Goal: Task Accomplishment & Management: Complete application form

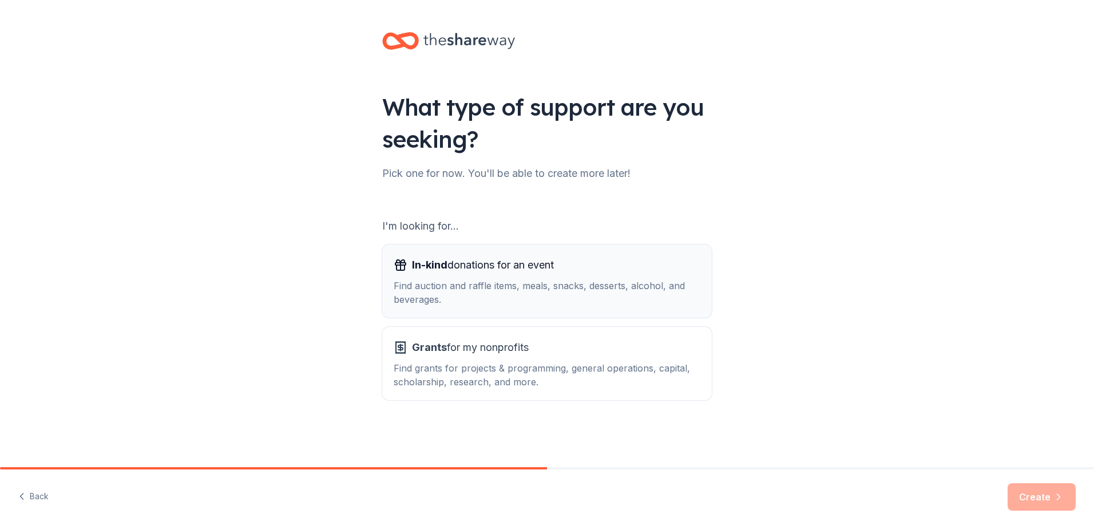
click at [468, 280] on div "Find auction and raffle items, meals, snacks, desserts, alcohol, and beverages." at bounding box center [547, 292] width 307 height 27
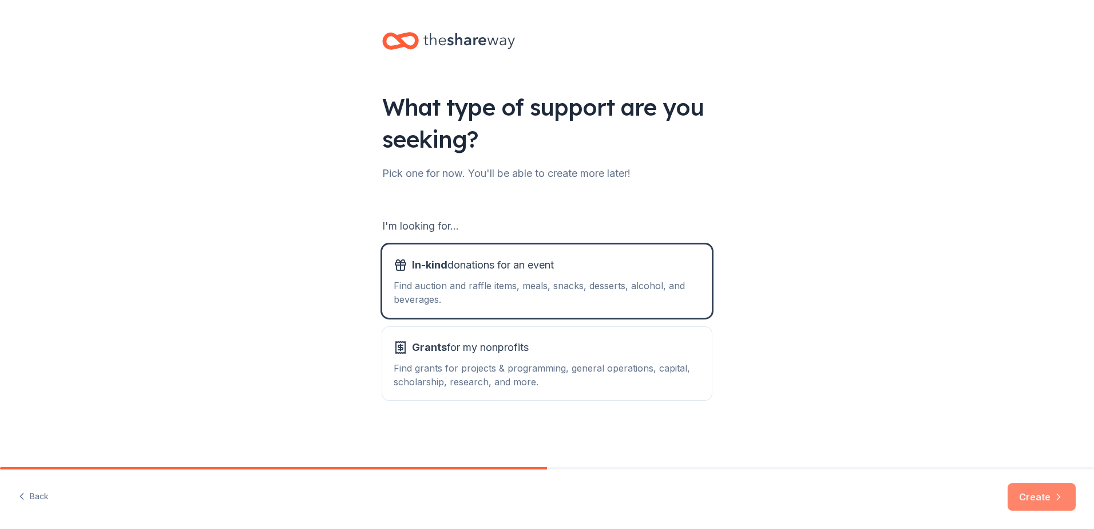
click at [1049, 491] on button "Create" at bounding box center [1042, 496] width 68 height 27
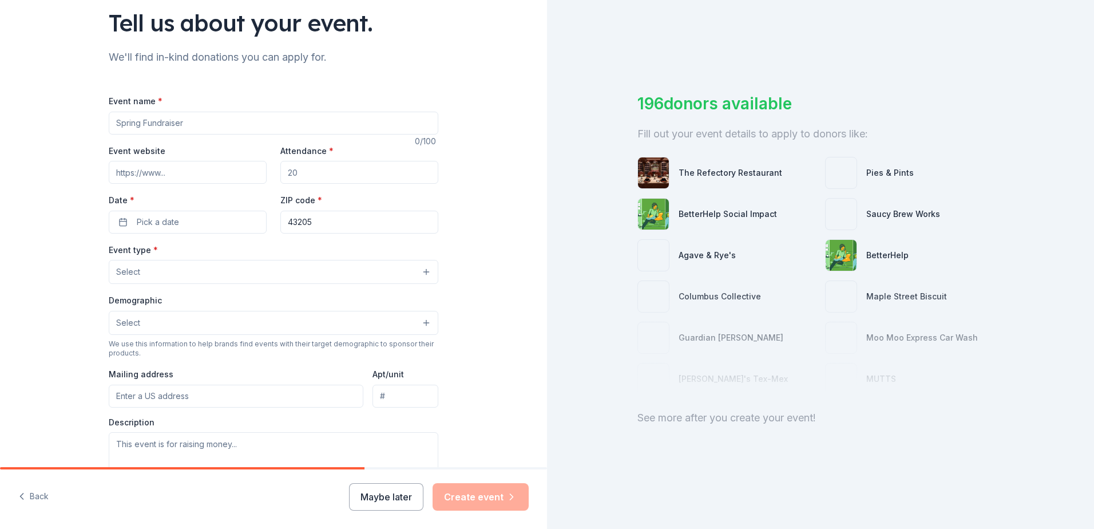
scroll to position [66, 0]
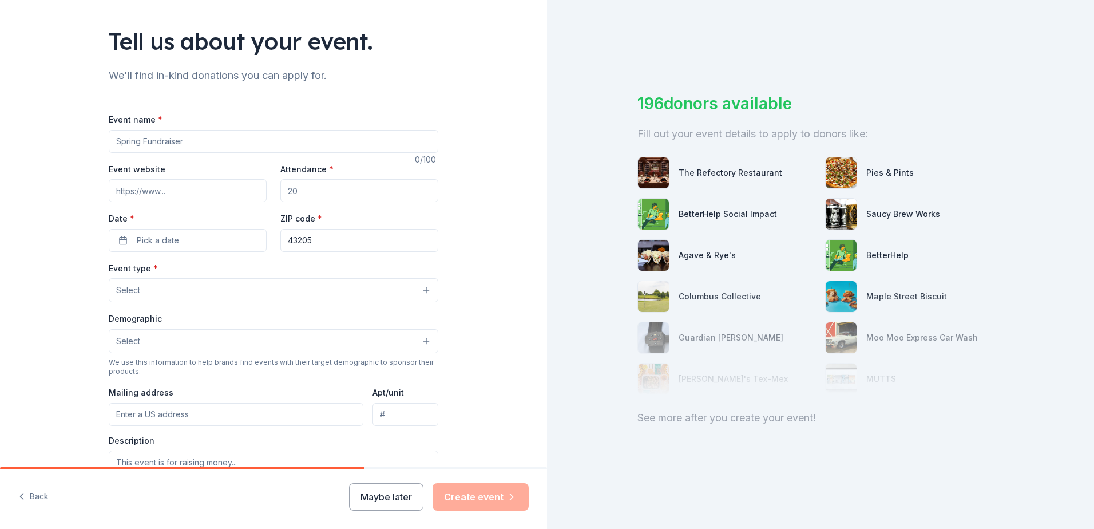
click at [201, 145] on input "Event name *" at bounding box center [274, 141] width 330 height 23
type input "Christmas Cheer Salvation Army"
click at [196, 200] on input "Event website" at bounding box center [188, 190] width 158 height 23
click at [146, 195] on input "Event website" at bounding box center [188, 190] width 158 height 23
paste input "Christmas Cheer Volunteer Opportunities - Salvation Army Central Ohio Area"
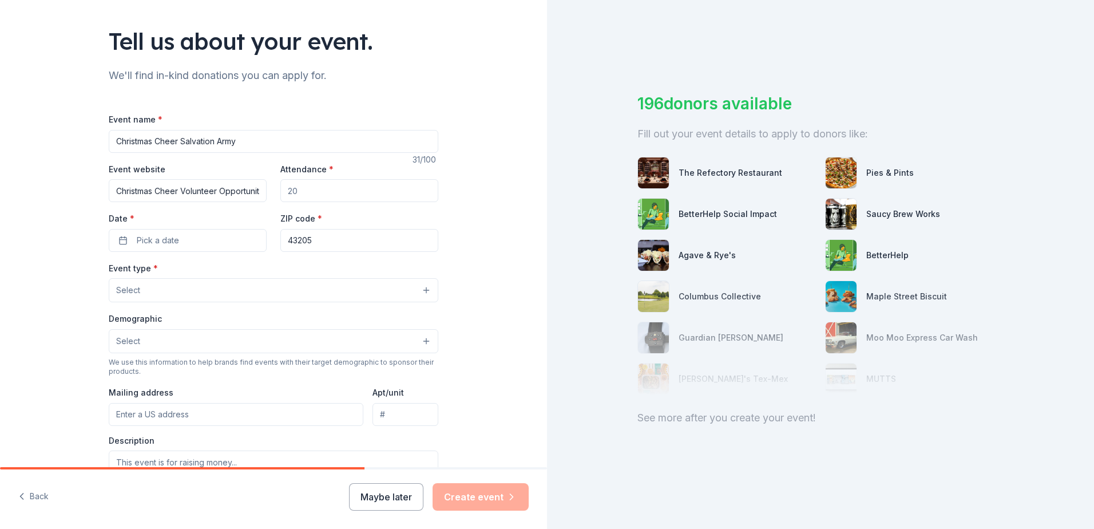
scroll to position [0, 149]
type input "Christmas Cheer Volunteer Opportunities - Salvation Army Central Ohio Area"
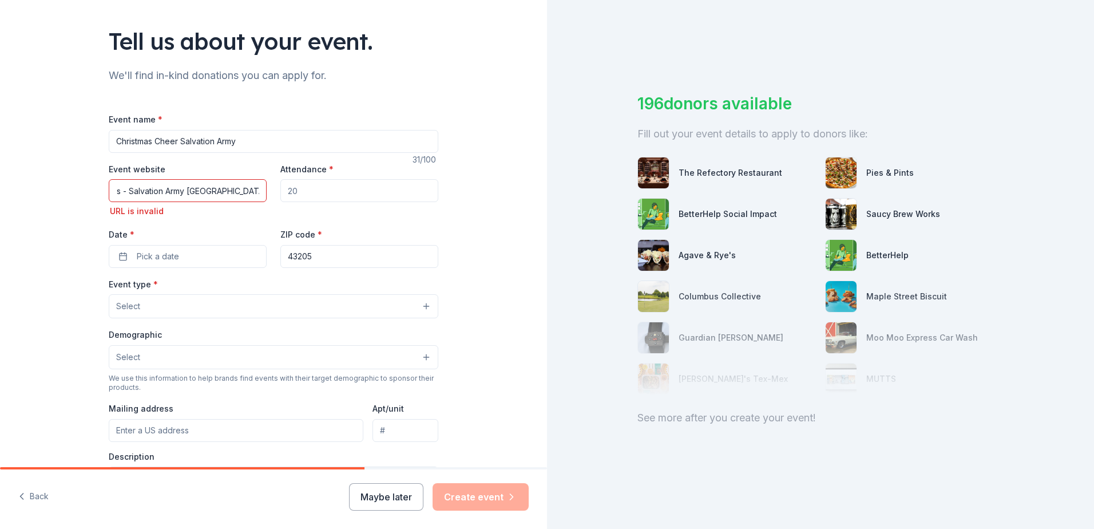
scroll to position [0, 0]
click at [339, 193] on input "Attendance *" at bounding box center [359, 190] width 158 height 23
click at [248, 186] on input "Christmas Cheer Volunteer Opportunities - Salvation Army Central Ohio Area" at bounding box center [188, 190] width 158 height 23
click at [256, 191] on input "Christmas Cheer Volunteer Opportunities - Salvation Army Central Ohio Area" at bounding box center [188, 190] width 158 height 23
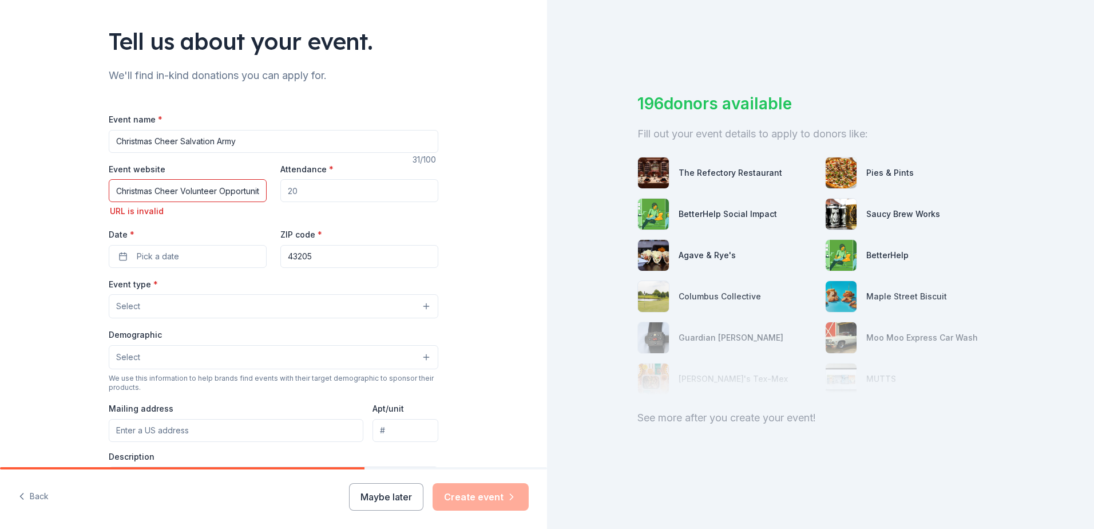
click at [256, 191] on input "Christmas Cheer Volunteer Opportunities - Salvation Army Central Ohio Area" at bounding box center [188, 190] width 158 height 23
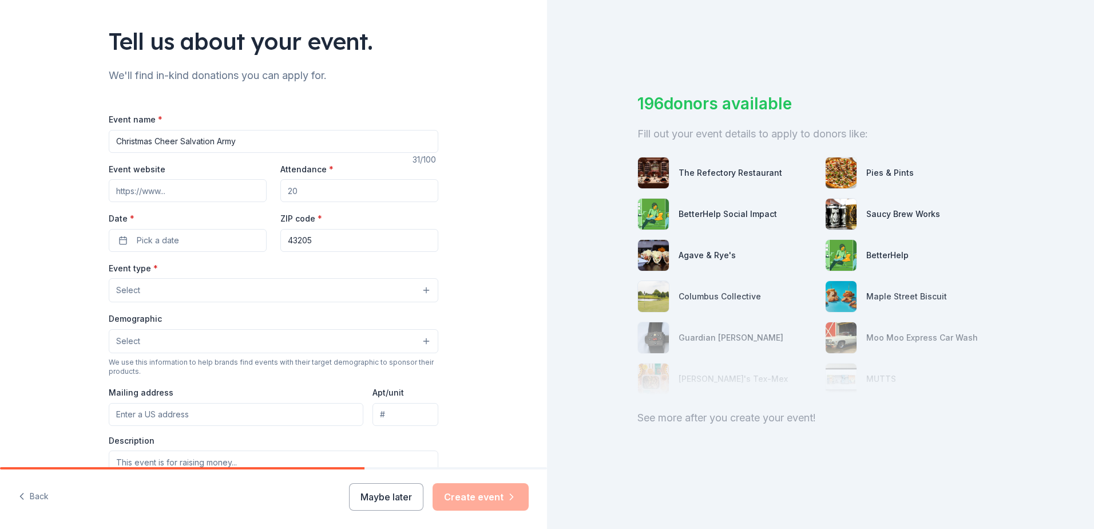
click at [122, 185] on input "Event website" at bounding box center [188, 190] width 158 height 23
paste input "https://easternusa.salvationarmy.org/southwest-ohio/central-ohio/spreadcheer"
type input "https://easternusa.salvationarmy.org/southwest-ohio/central-ohio/spreadcheer"
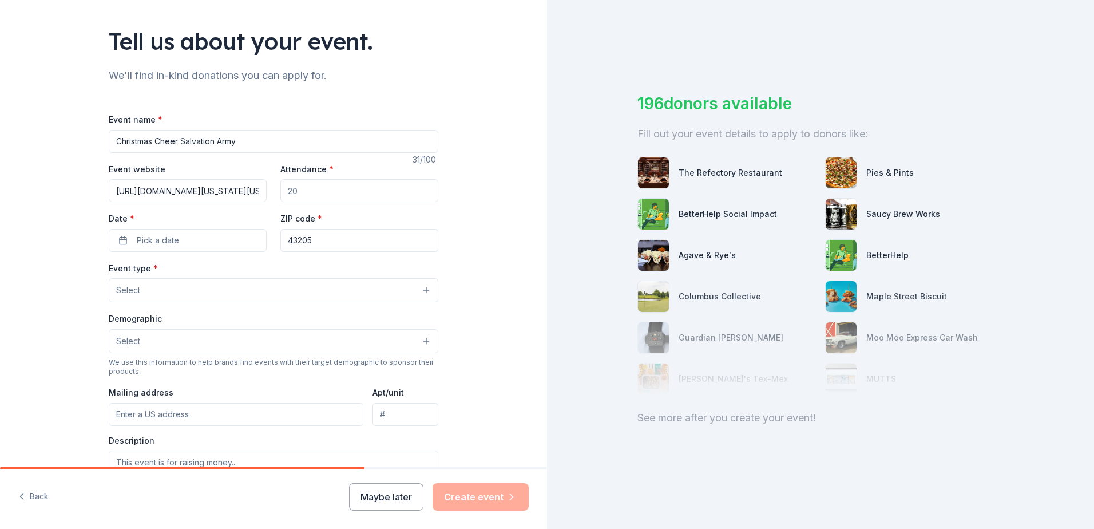
click at [340, 196] on input "Attendance *" at bounding box center [359, 190] width 158 height 23
click at [364, 193] on input "Attendance *" at bounding box center [359, 190] width 158 height 23
click at [291, 189] on input "Attendance *" at bounding box center [359, 190] width 158 height 23
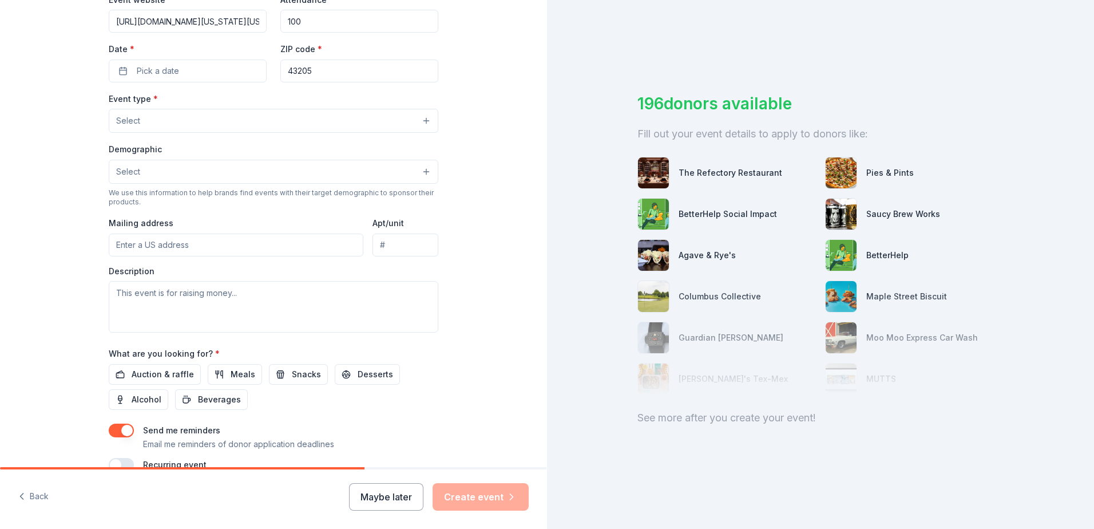
scroll to position [66, 0]
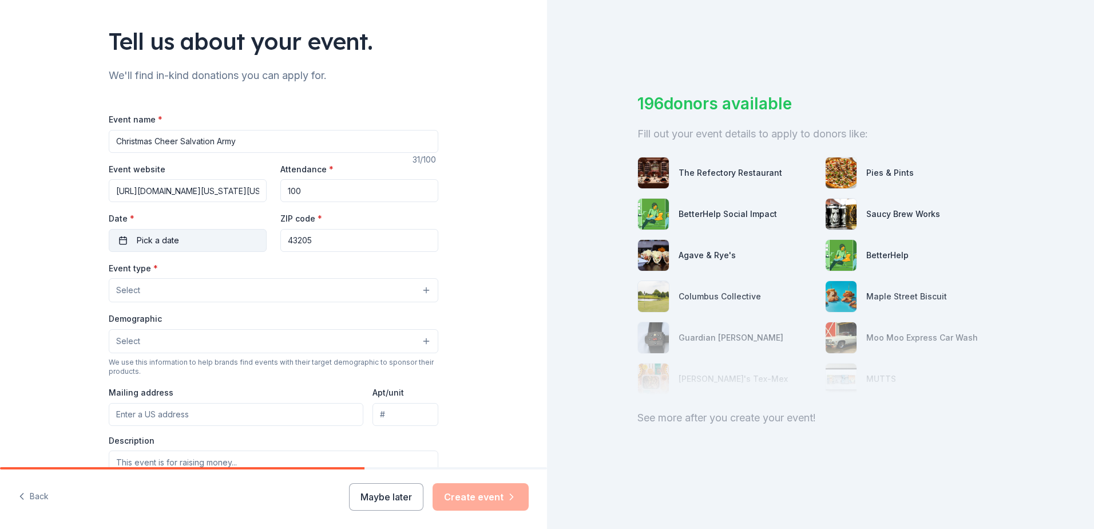
type input "100"
click at [145, 242] on span "Pick a date" at bounding box center [158, 241] width 42 height 14
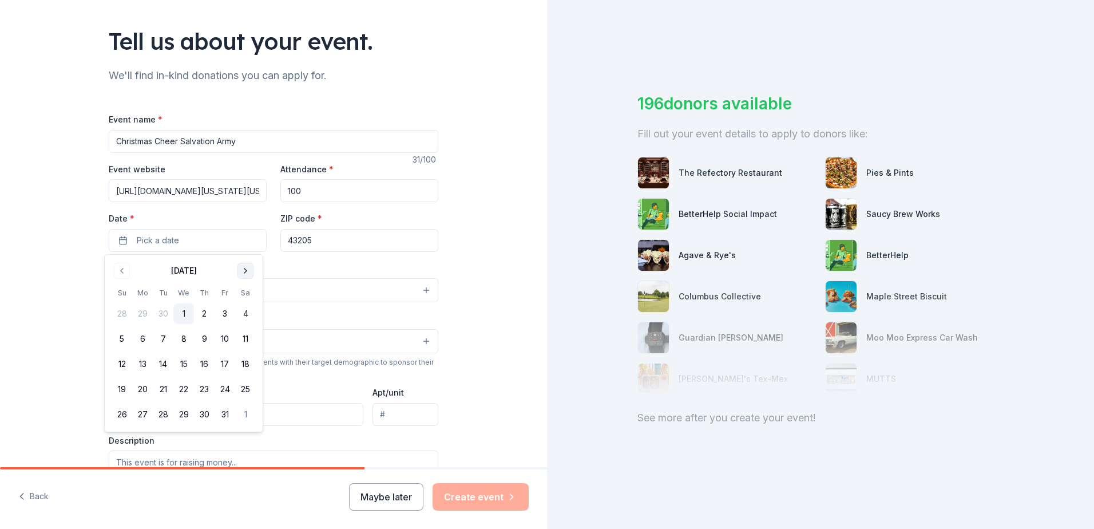
click at [250, 276] on button "Go to next month" at bounding box center [246, 271] width 16 height 16
click at [188, 367] on button "17" at bounding box center [183, 364] width 21 height 21
click at [304, 112] on div "Event name * Christmas Cheer Salvation Army 31 /100 Event website https://easte…" at bounding box center [274, 367] width 330 height 547
click at [337, 242] on input "43205" at bounding box center [359, 240] width 158 height 23
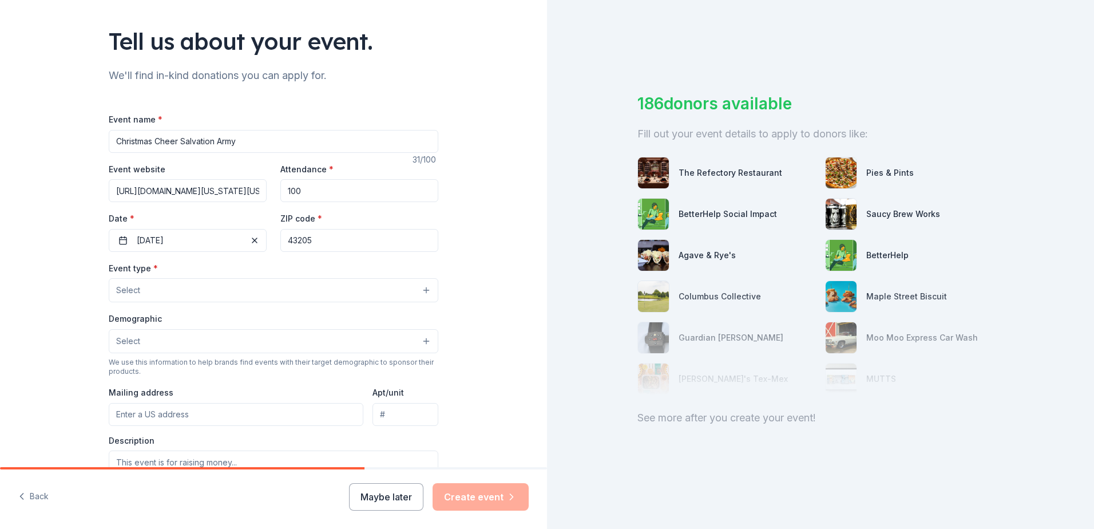
type input "966 East Main St."
click at [169, 288] on button "Select" at bounding box center [274, 290] width 330 height 24
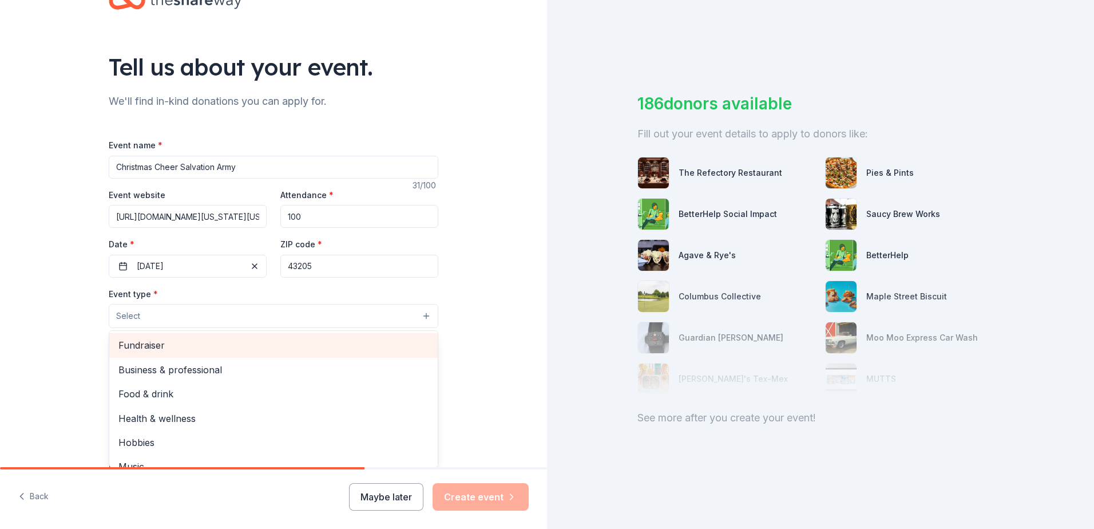
scroll to position [0, 0]
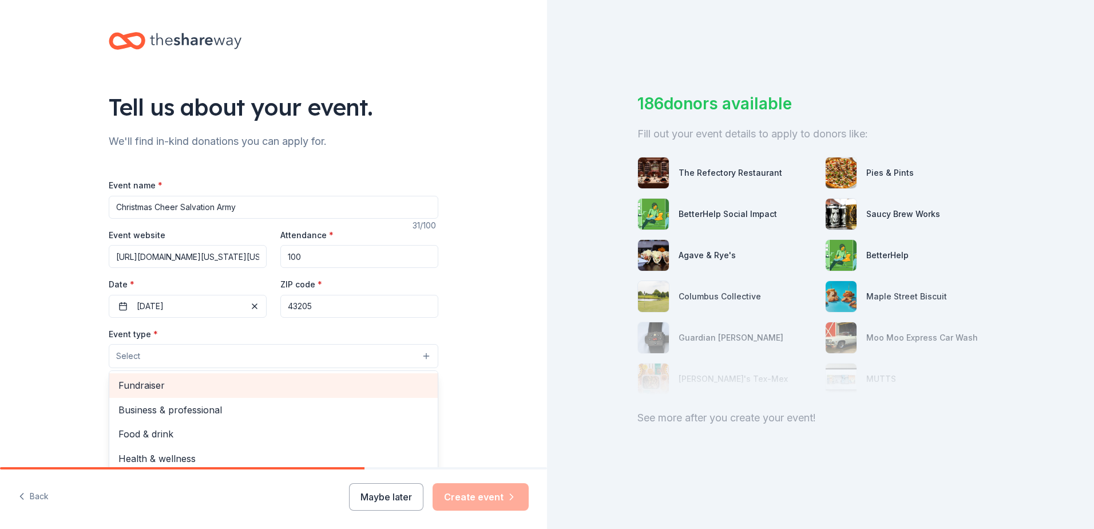
click at [173, 387] on span "Fundraiser" at bounding box center [273, 385] width 310 height 15
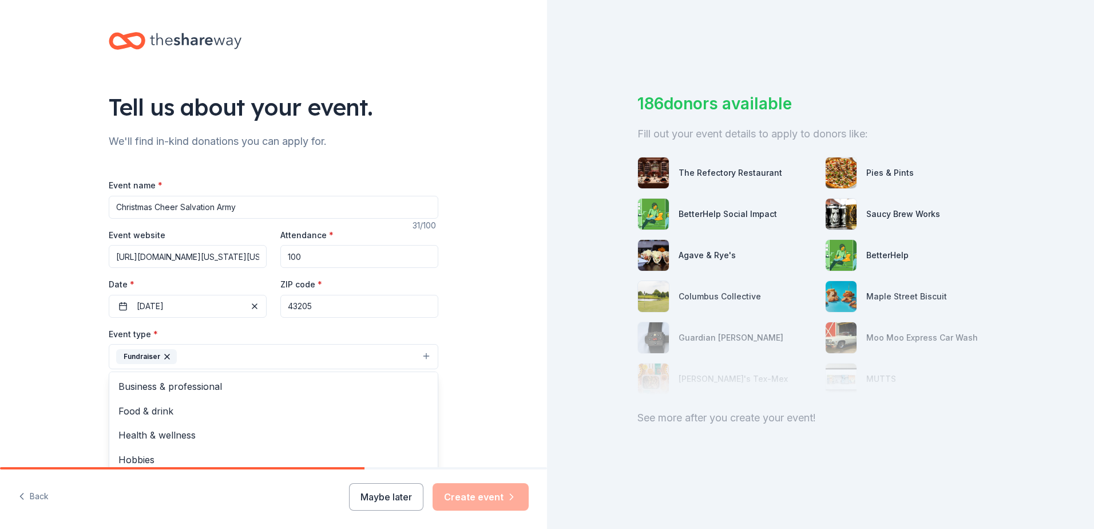
click at [69, 346] on div "Tell us about your event. We'll find in-kind donations you can apply for. Event…" at bounding box center [273, 381] width 547 height 763
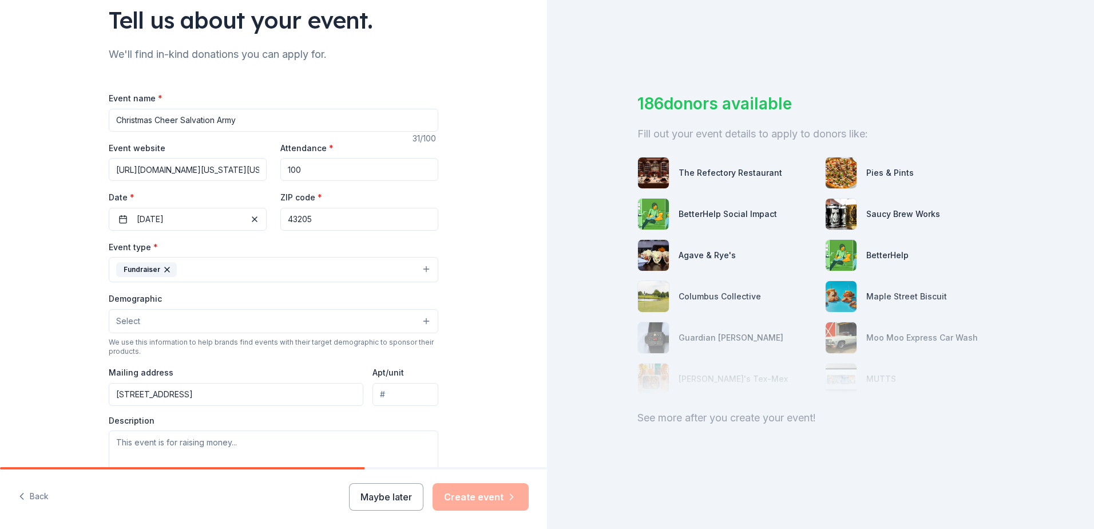
scroll to position [114, 0]
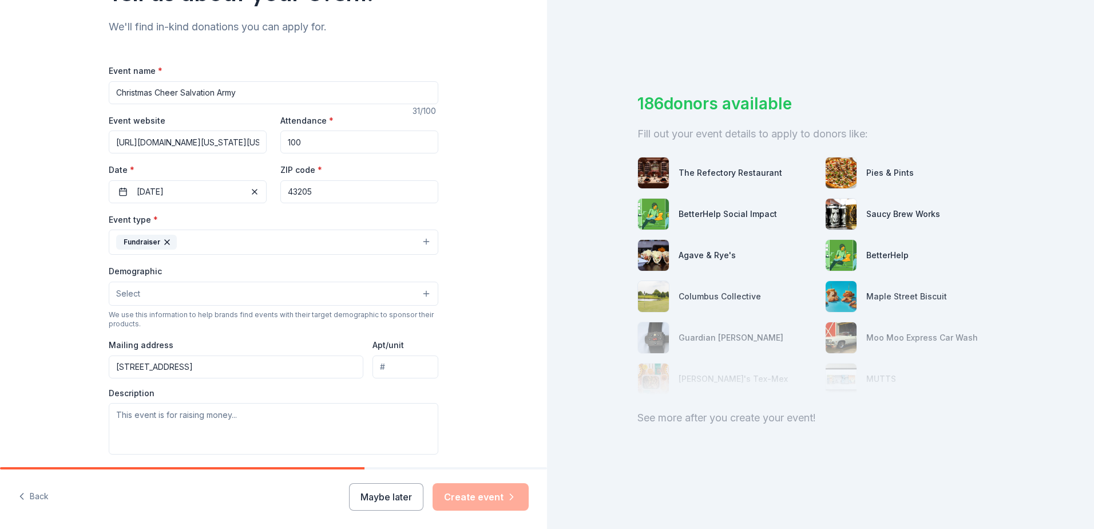
click at [142, 291] on button "Select" at bounding box center [274, 294] width 330 height 24
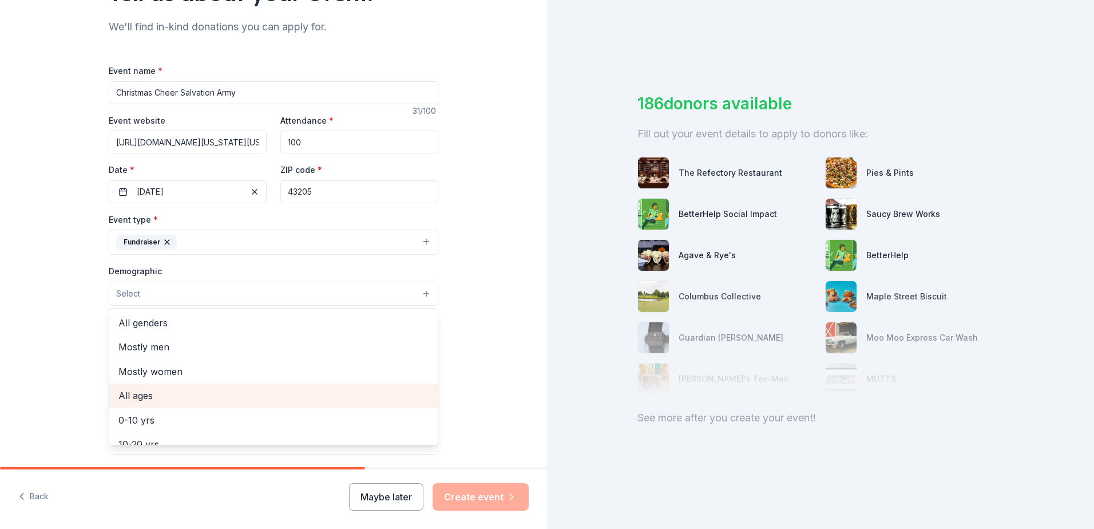
scroll to position [57, 0]
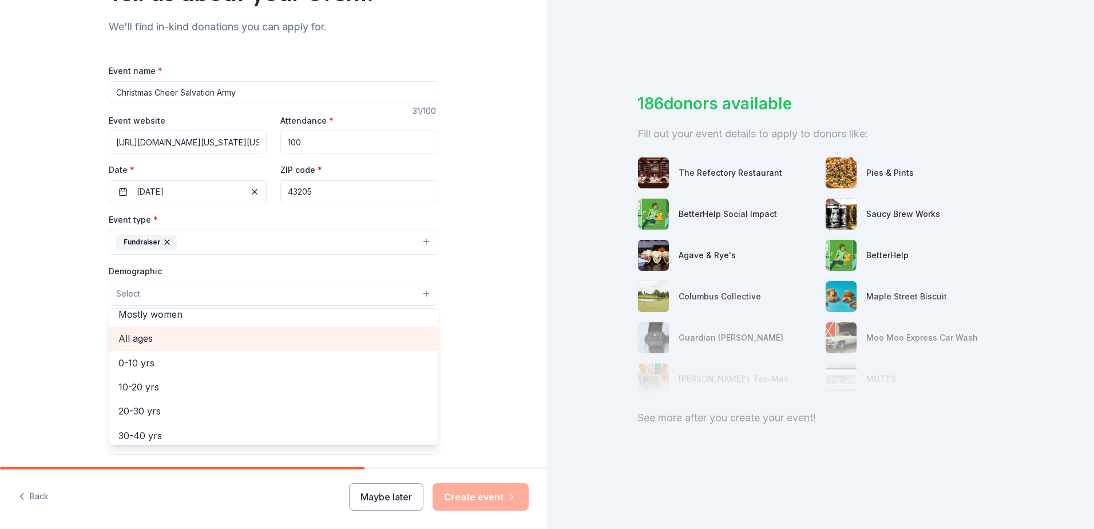
click at [157, 337] on span "All ages" at bounding box center [273, 338] width 310 height 15
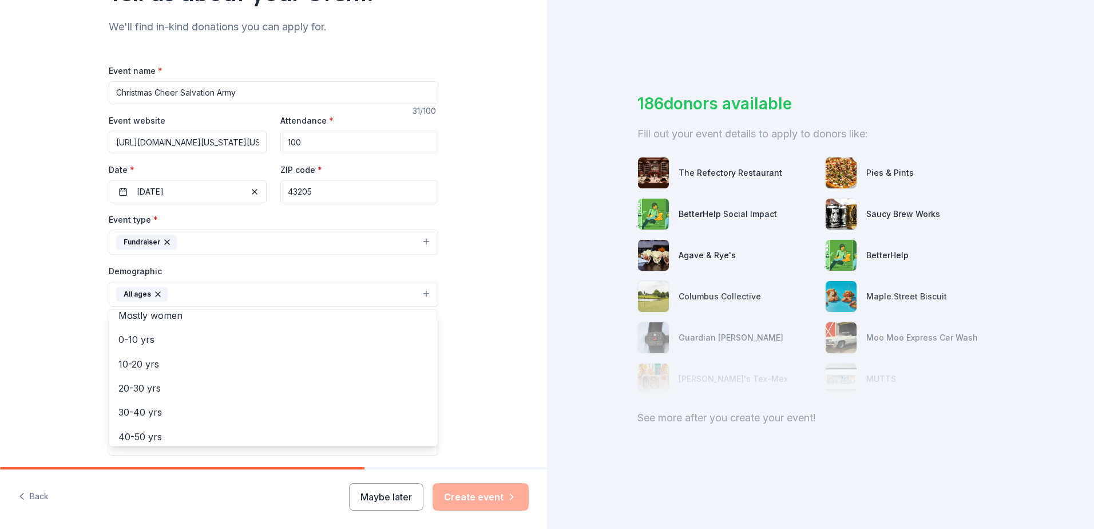
click at [66, 336] on div "Tell us about your event. We'll find in-kind donations you can apply for. Event…" at bounding box center [273, 268] width 547 height 764
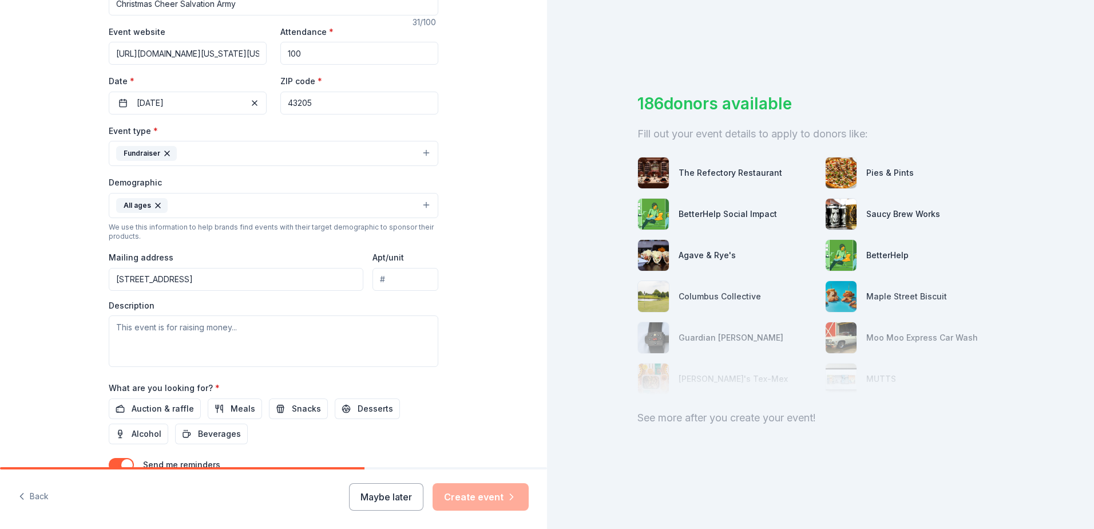
scroll to position [229, 0]
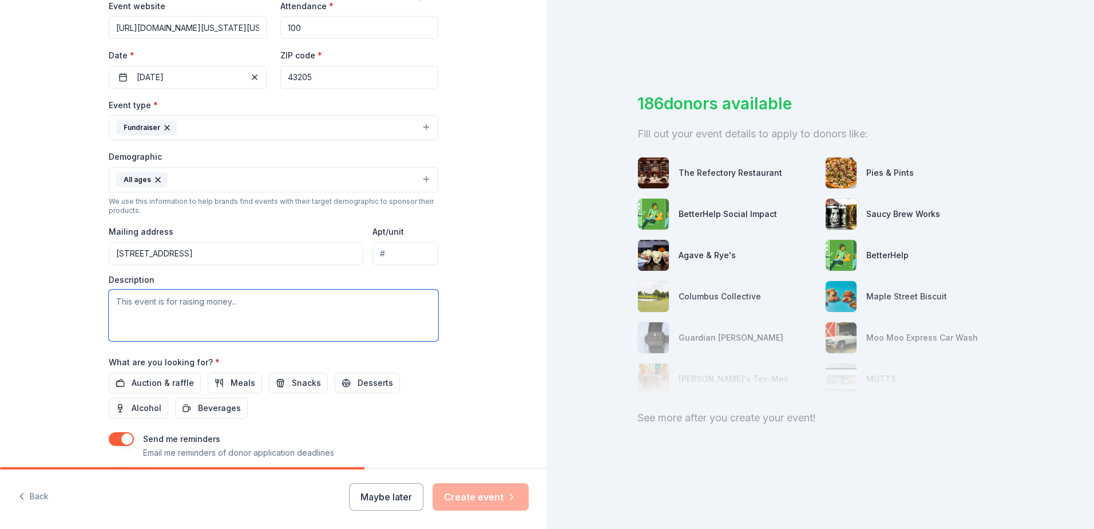
click at [165, 303] on textarea at bounding box center [274, 316] width 330 height 52
type textarea "T"
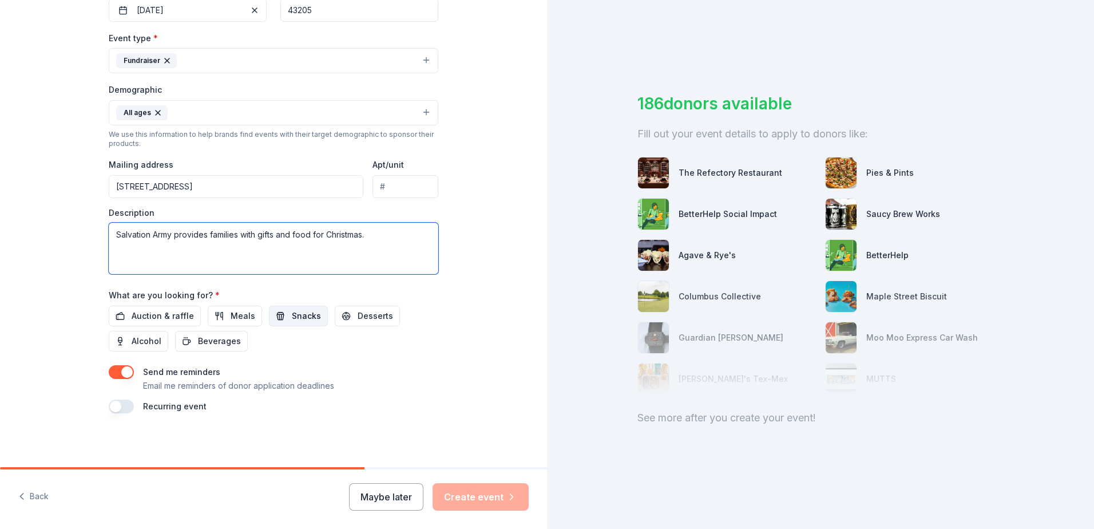
scroll to position [297, 0]
type textarea "Salvation Army provides families with gifts and food for Christmas."
click at [232, 318] on span "Meals" at bounding box center [243, 315] width 25 height 14
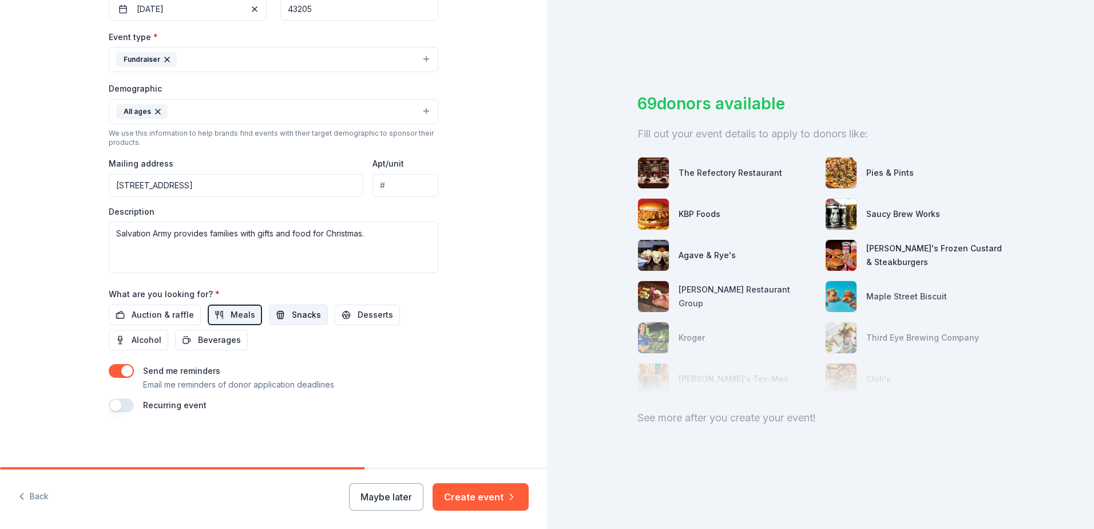
click at [299, 319] on span "Snacks" at bounding box center [306, 315] width 29 height 14
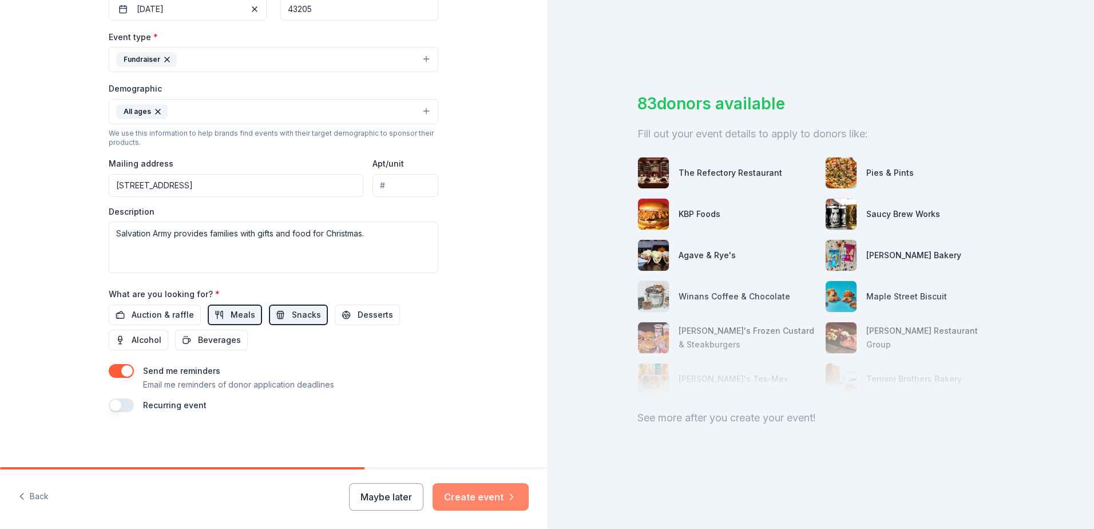
click at [480, 501] on button "Create event" at bounding box center [481, 496] width 96 height 27
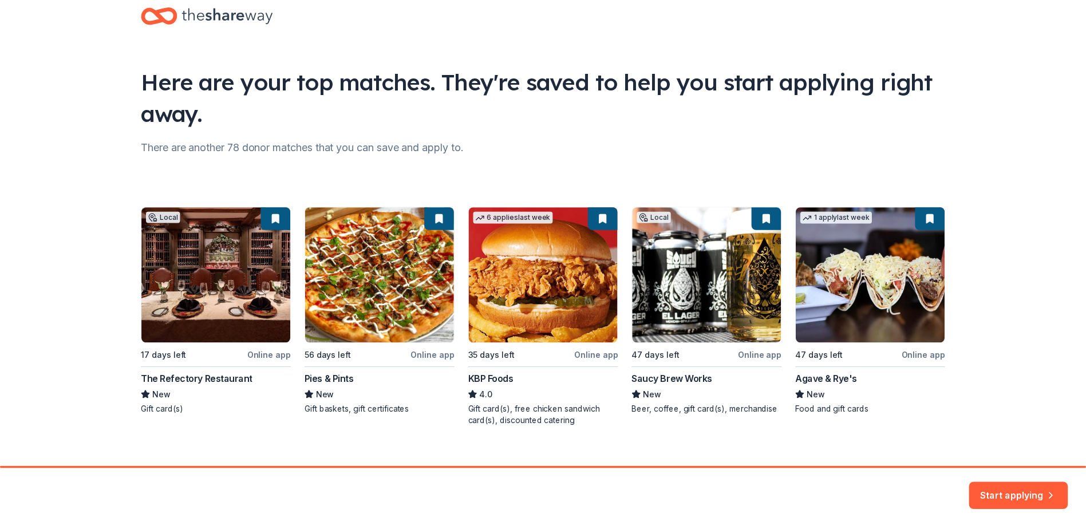
scroll to position [42, 0]
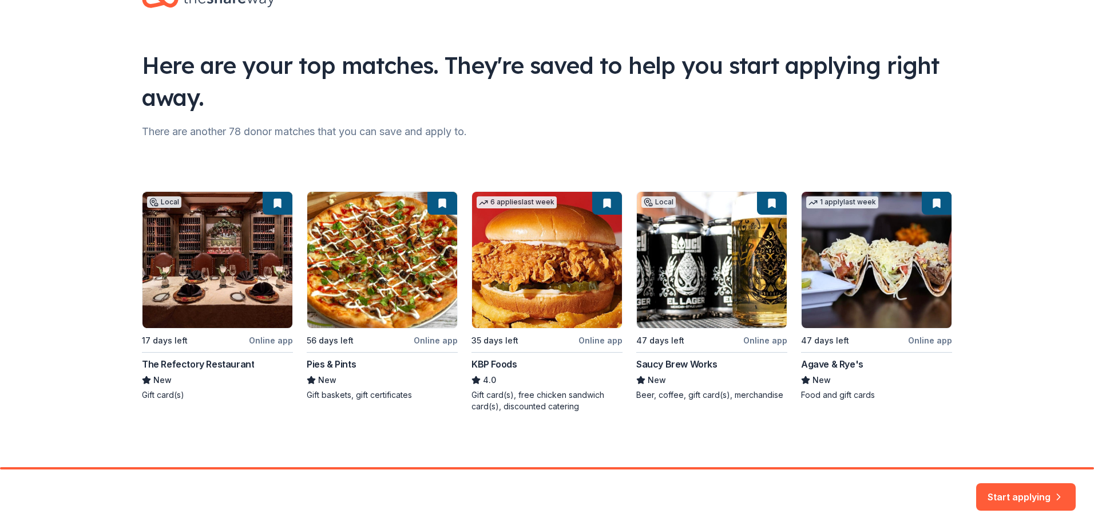
click at [212, 258] on div "Local 17 days left Online app The Refectory Restaurant New Gift card(s) 56 days…" at bounding box center [547, 301] width 810 height 221
click at [1012, 491] on button "Start applying" at bounding box center [1026, 489] width 100 height 27
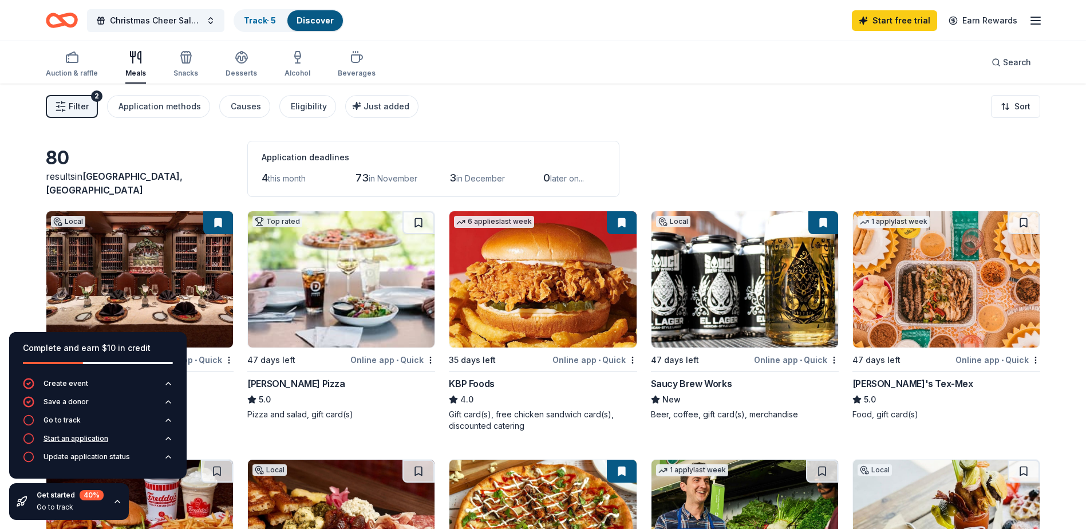
click at [82, 438] on div "Start an application" at bounding box center [75, 438] width 65 height 9
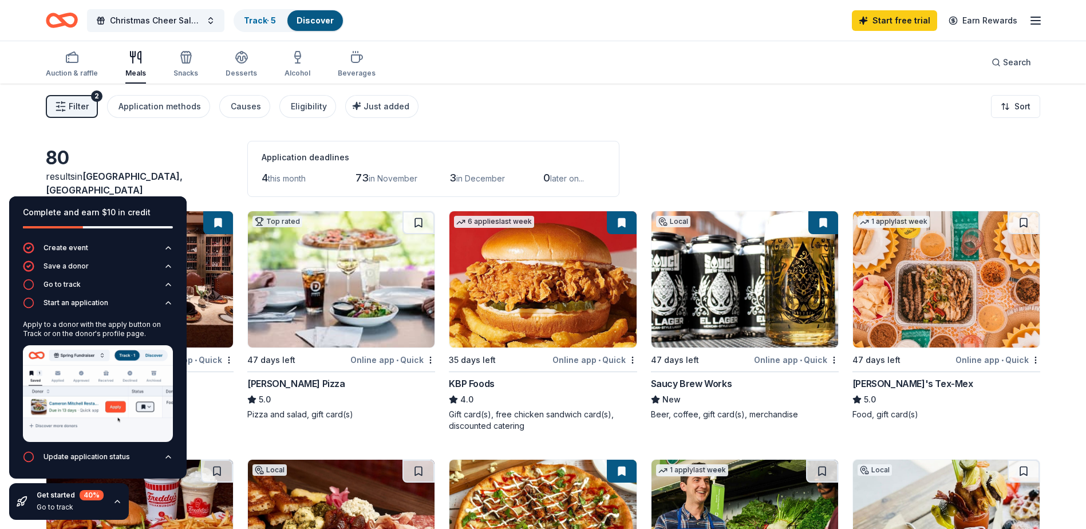
click at [119, 406] on img at bounding box center [98, 393] width 150 height 97
click at [111, 408] on img at bounding box center [98, 393] width 150 height 97
click at [64, 500] on div "Get started 40 % Go to track" at bounding box center [70, 501] width 67 height 23
click at [94, 461] on div "Update application status" at bounding box center [76, 456] width 107 height 11
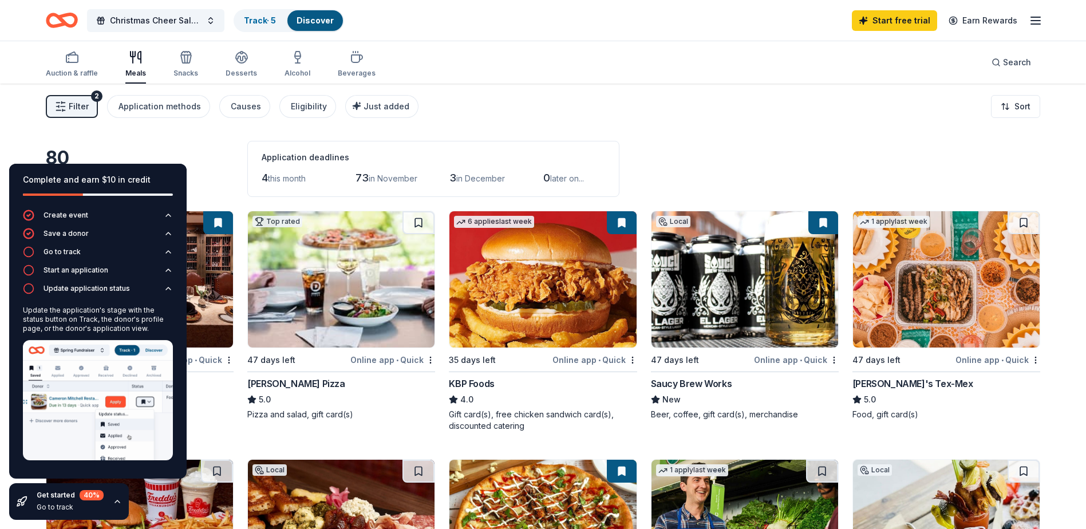
click at [146, 404] on img at bounding box center [98, 400] width 150 height 120
click at [90, 274] on div "Start an application" at bounding box center [75, 270] width 65 height 9
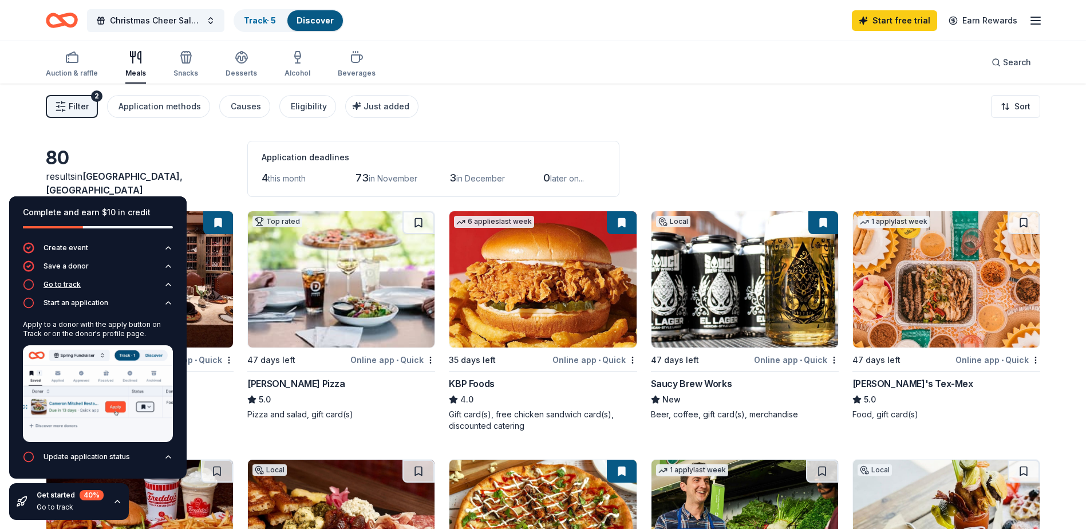
click at [163, 283] on button "Go to track" at bounding box center [98, 288] width 150 height 18
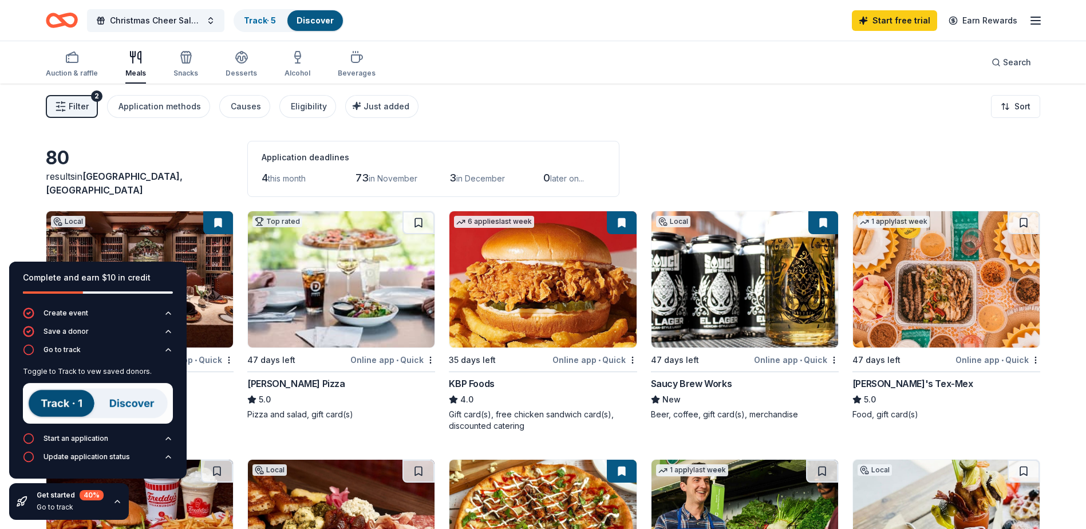
click at [91, 401] on img at bounding box center [98, 403] width 150 height 41
click at [121, 404] on img at bounding box center [98, 403] width 150 height 41
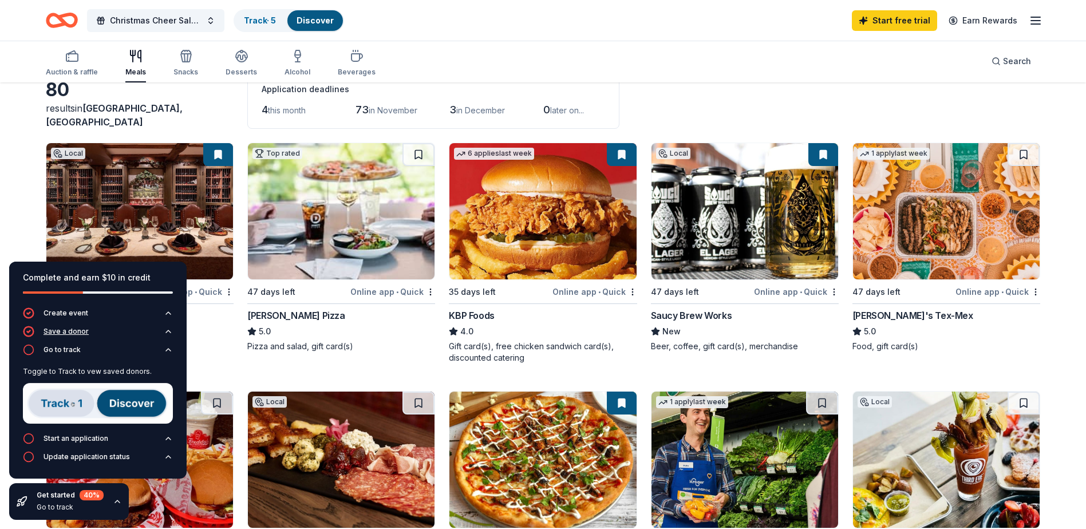
scroll to position [172, 0]
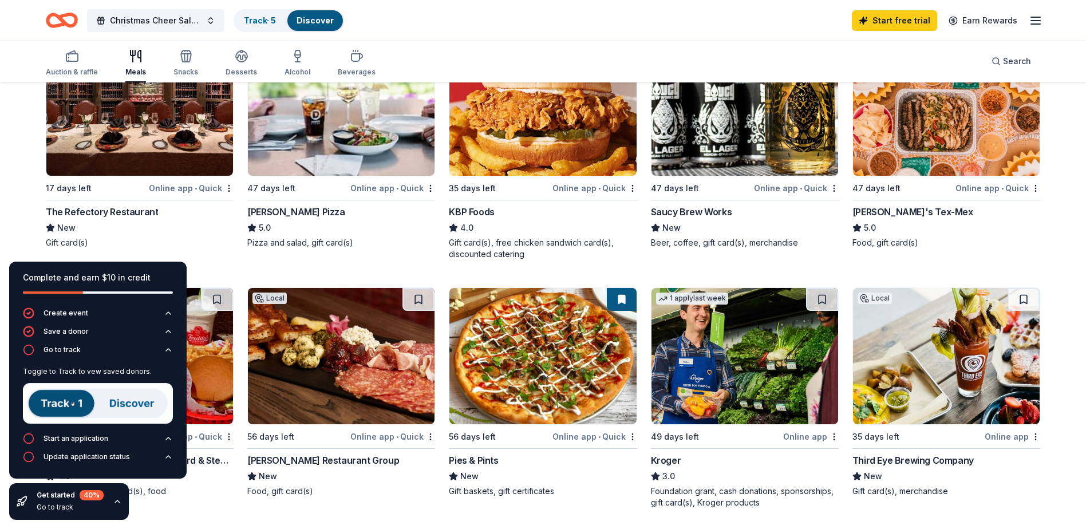
click at [470, 210] on div "KBP Foods" at bounding box center [471, 212] width 45 height 14
click at [145, 208] on div "The Refectory Restaurant" at bounding box center [102, 212] width 112 height 14
click at [902, 213] on div "Chuy's Tex-Mex" at bounding box center [912, 212] width 121 height 14
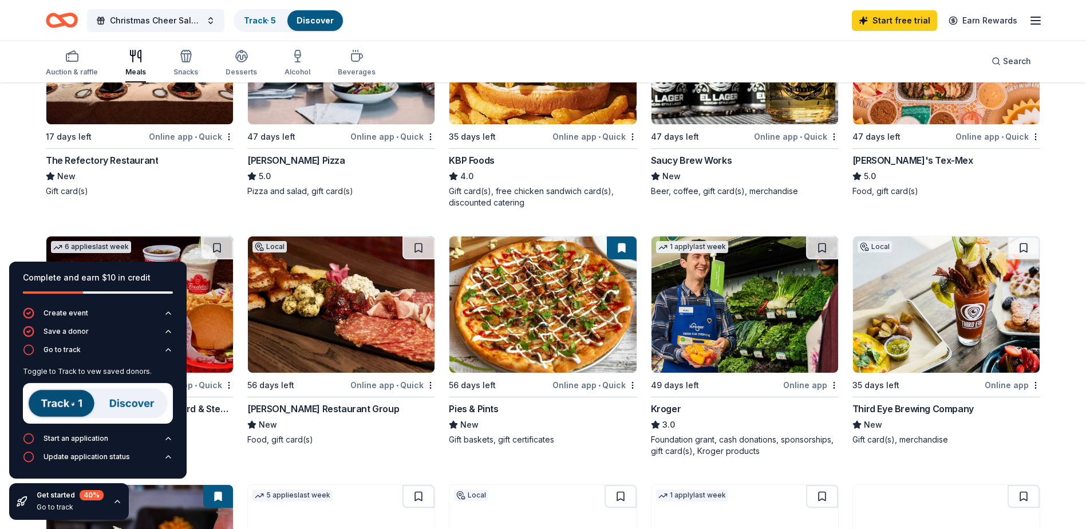
scroll to position [286, 0]
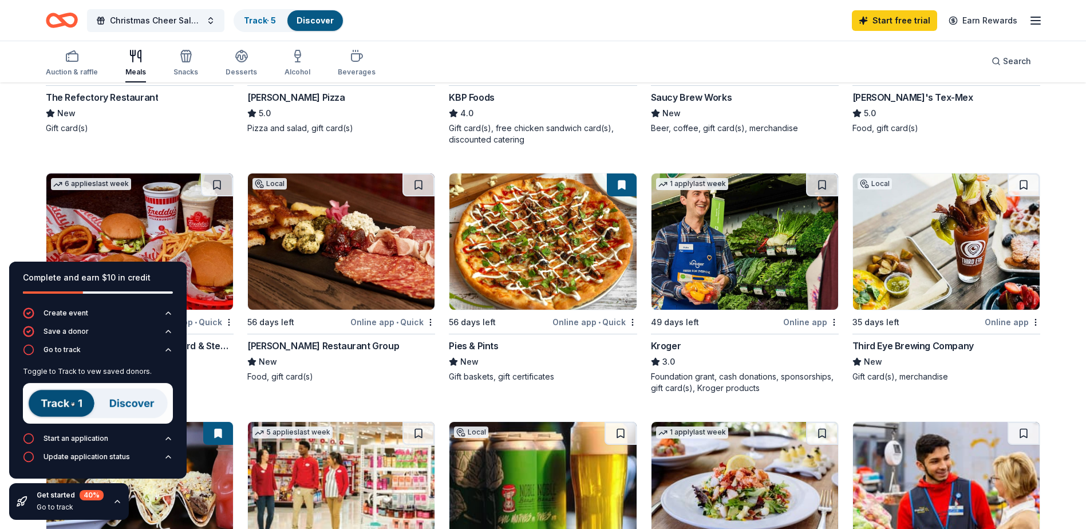
click at [245, 390] on div "Local 17 days left Online app • Quick The Refectory Restaurant New Gift card(s)…" at bounding box center [543, 401] width 994 height 955
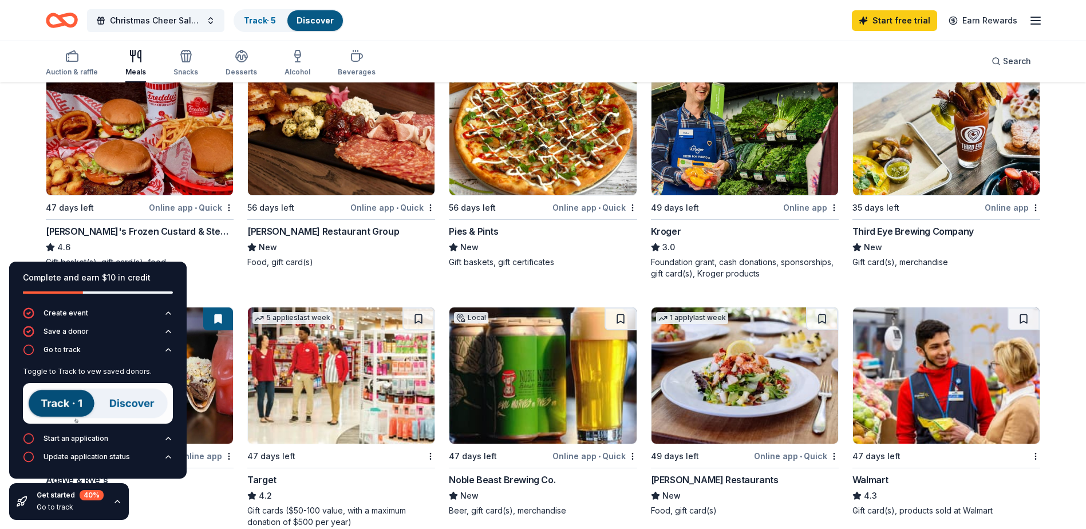
click at [136, 159] on img at bounding box center [139, 127] width 187 height 136
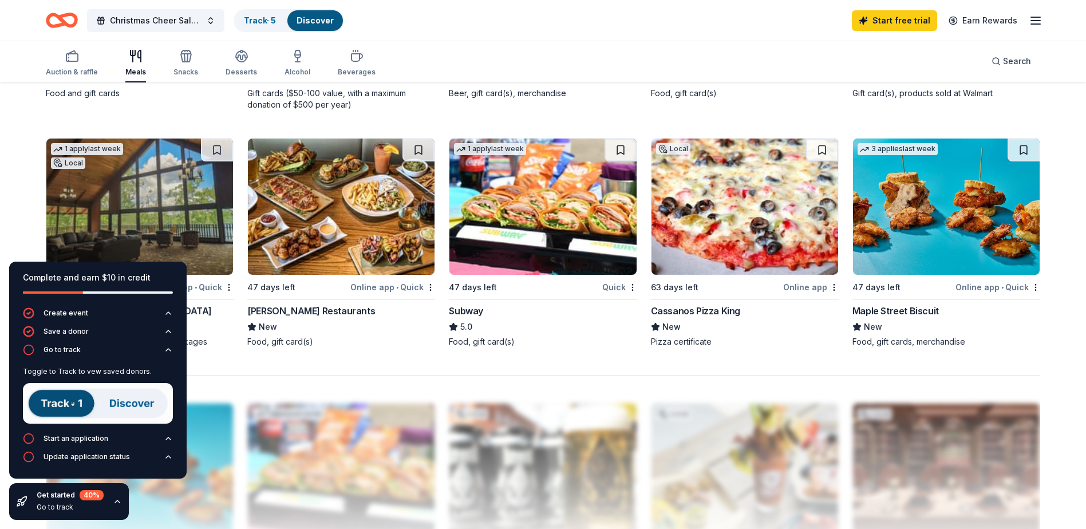
scroll to position [916, 0]
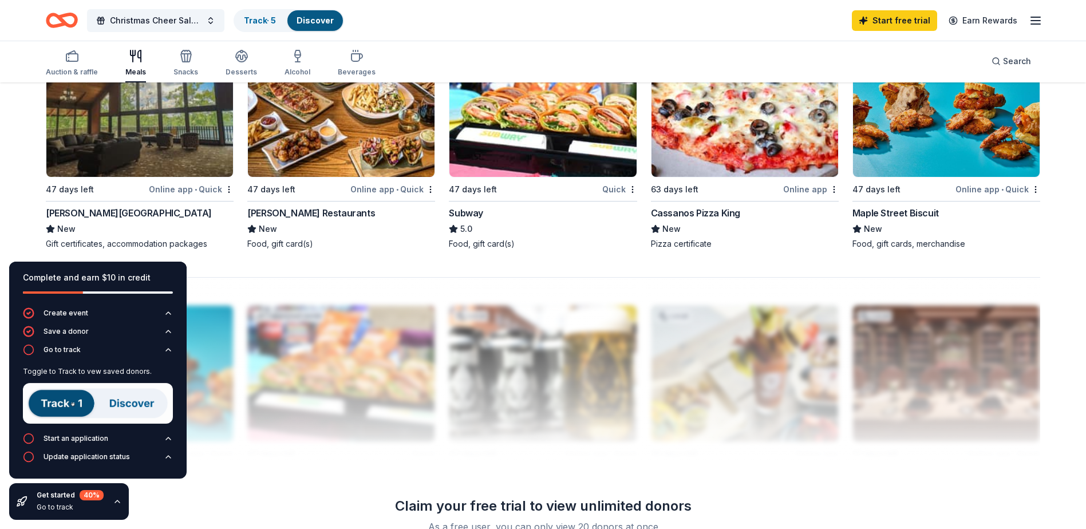
click at [535, 124] on img at bounding box center [542, 109] width 187 height 136
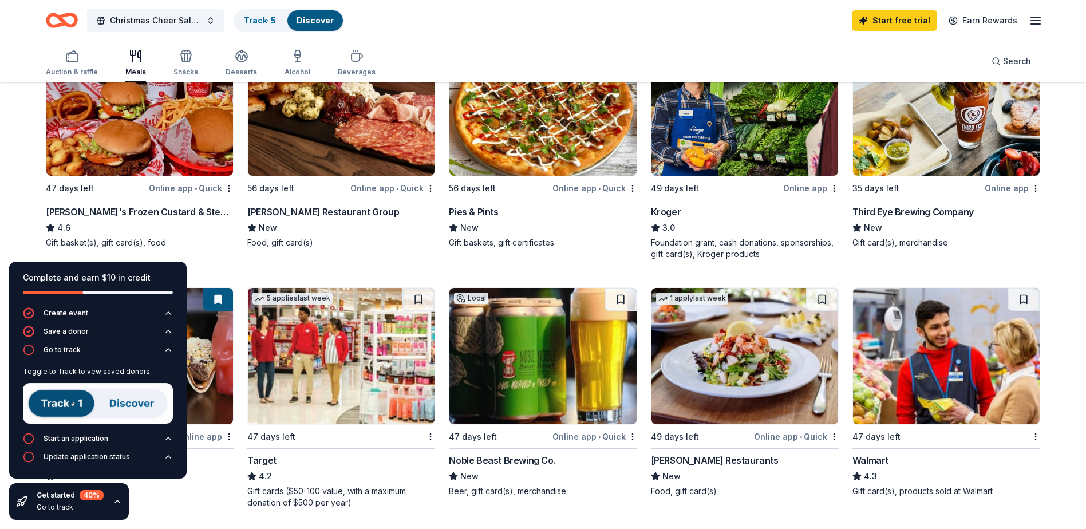
scroll to position [401, 0]
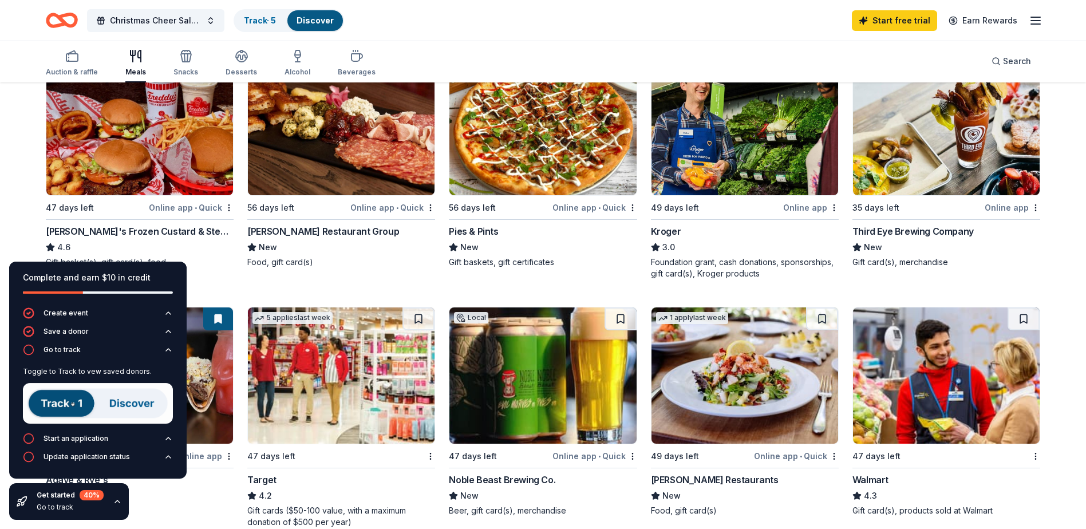
click at [535, 176] on img at bounding box center [542, 127] width 187 height 136
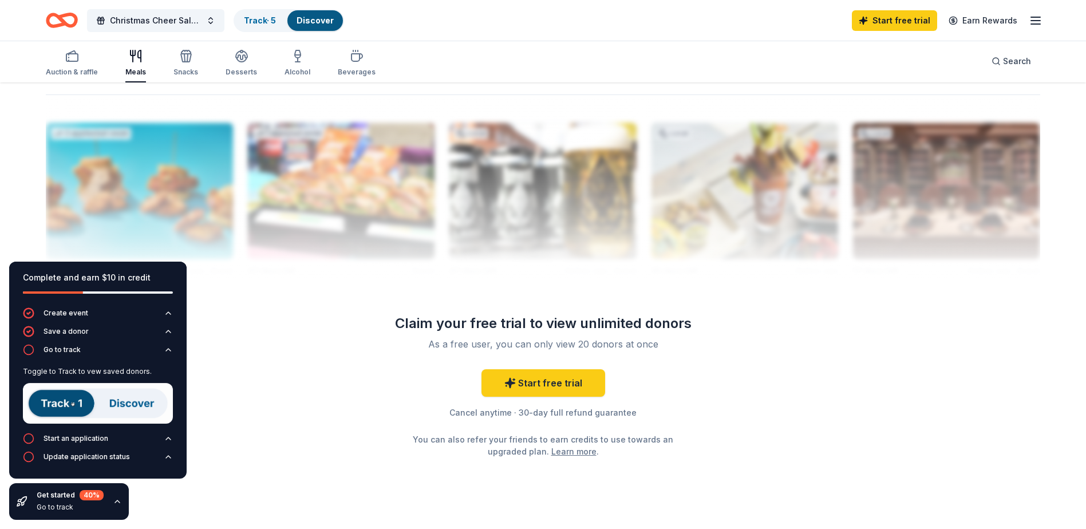
scroll to position [1123, 0]
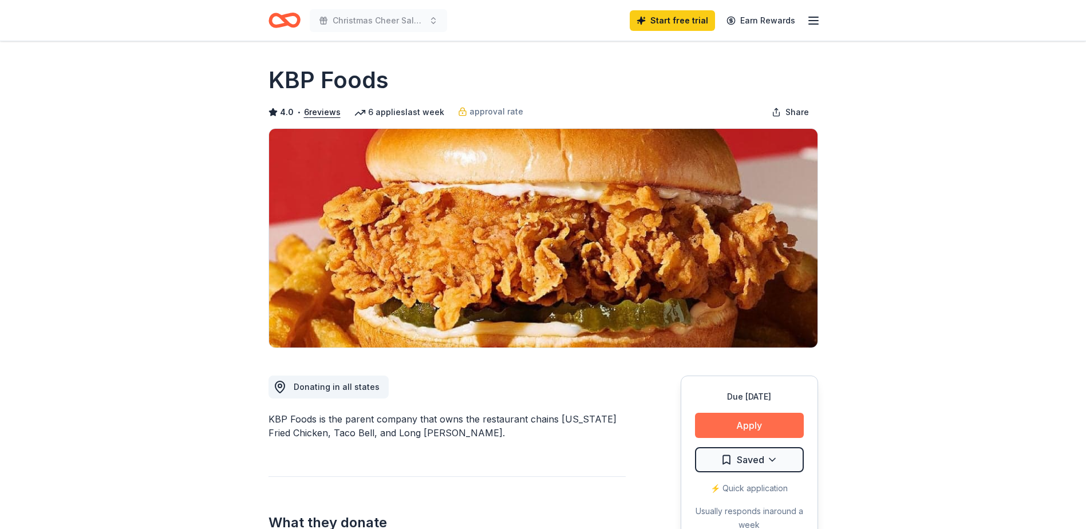
click at [750, 424] on button "Apply" at bounding box center [749, 425] width 109 height 25
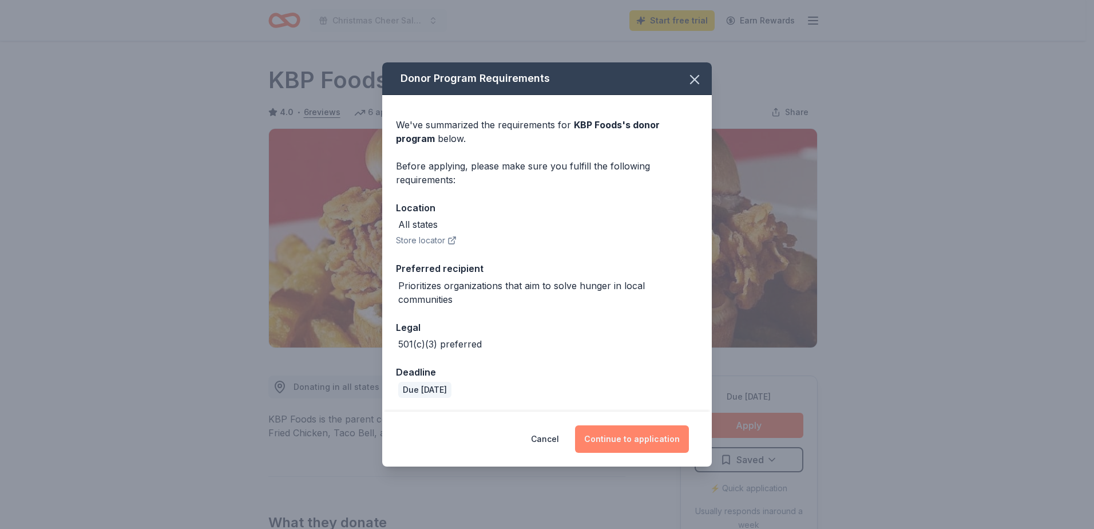
click at [622, 440] on button "Continue to application" at bounding box center [632, 438] width 114 height 27
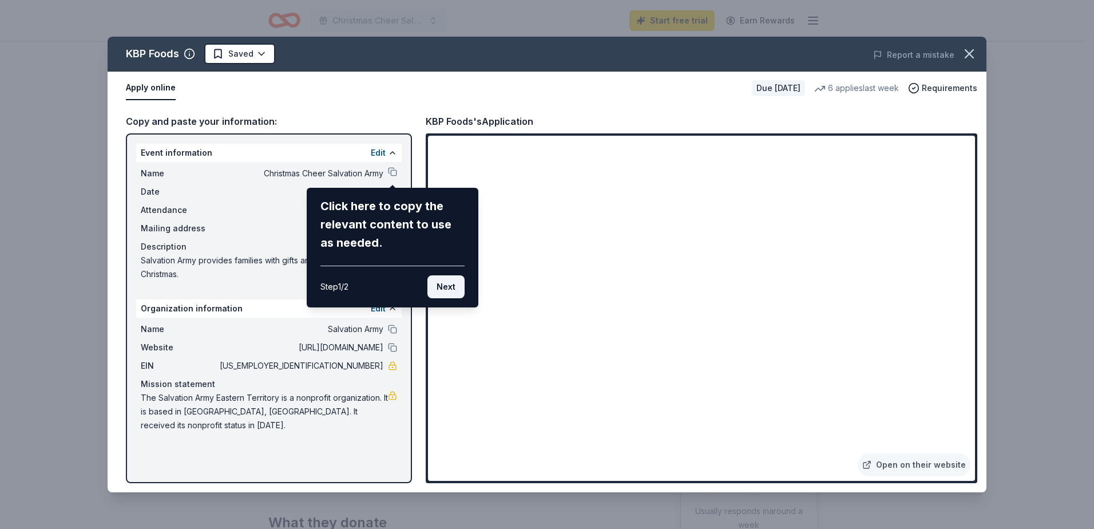
click at [451, 292] on button "Next" at bounding box center [446, 286] width 37 height 23
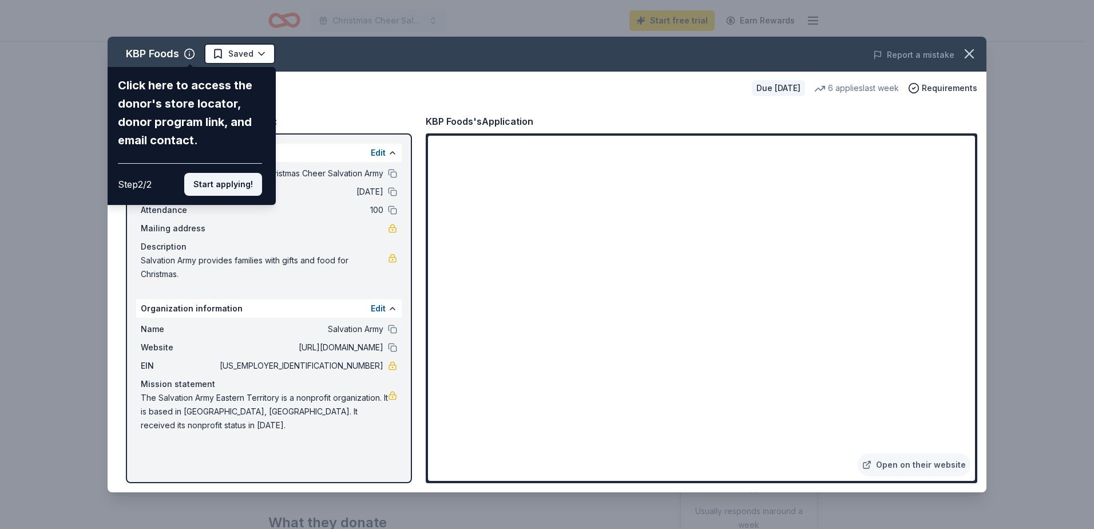
click at [237, 189] on button "Start applying!" at bounding box center [223, 184] width 78 height 23
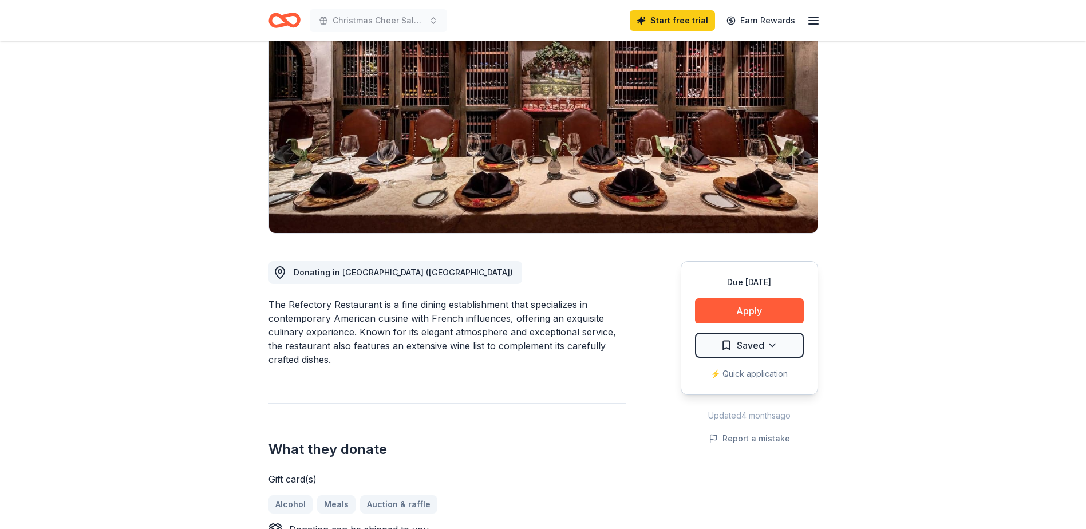
scroll to position [172, 0]
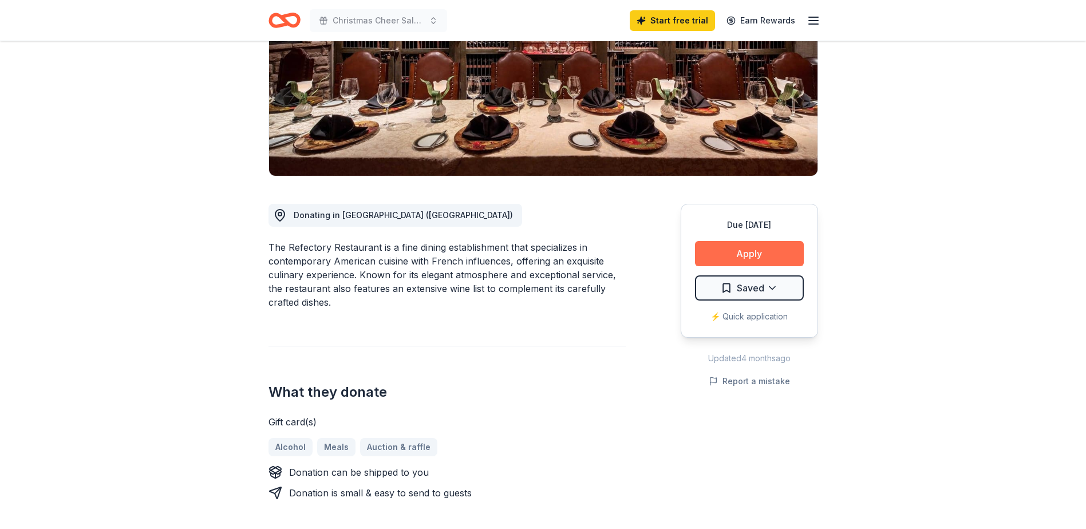
click at [725, 247] on button "Apply" at bounding box center [749, 253] width 109 height 25
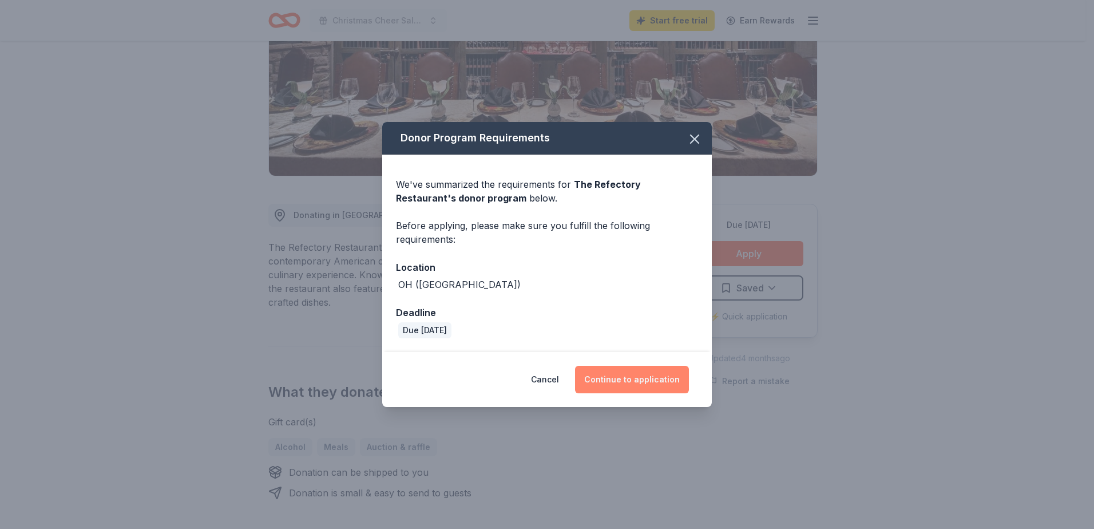
click at [620, 373] on button "Continue to application" at bounding box center [632, 379] width 114 height 27
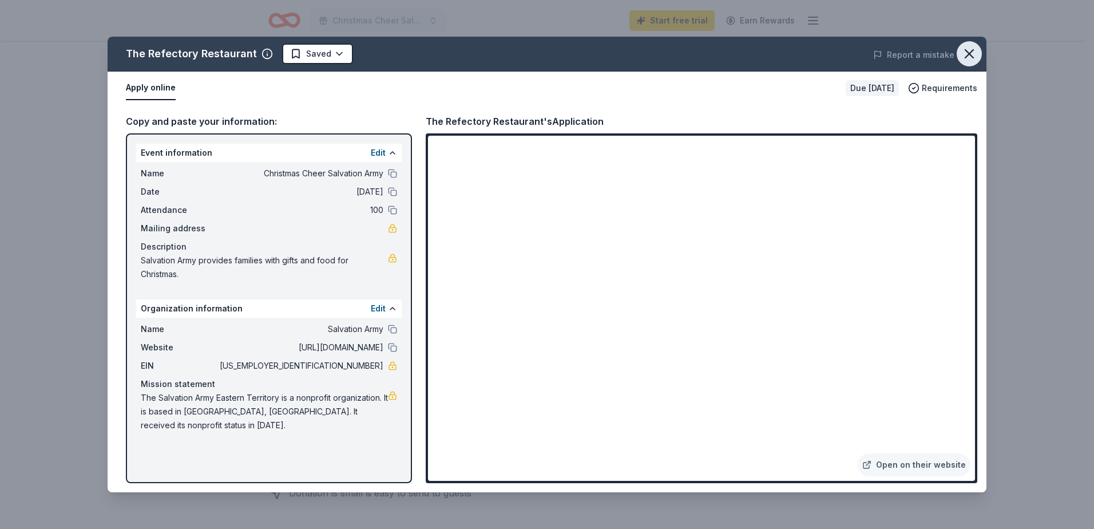
click at [978, 48] on button "button" at bounding box center [969, 53] width 25 height 25
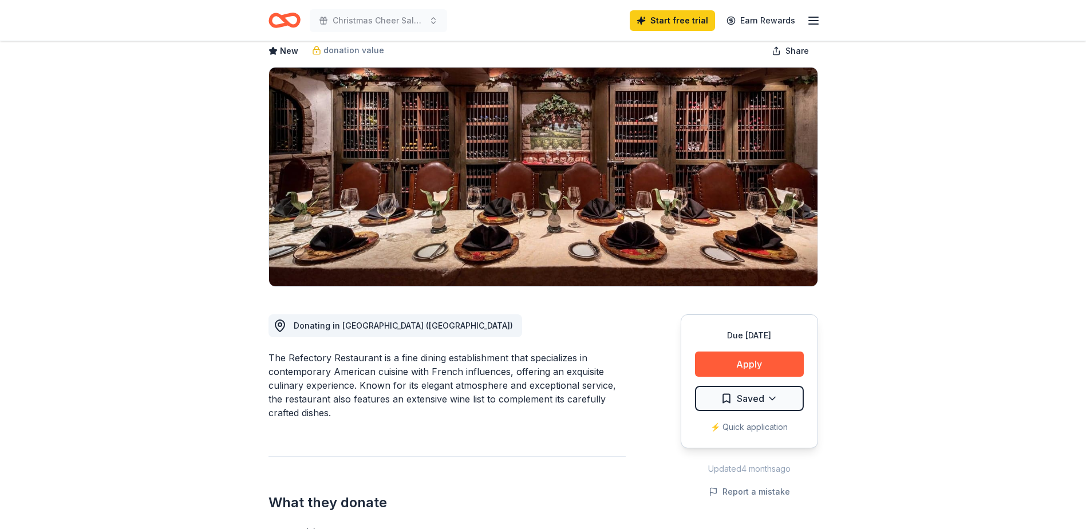
scroll to position [0, 0]
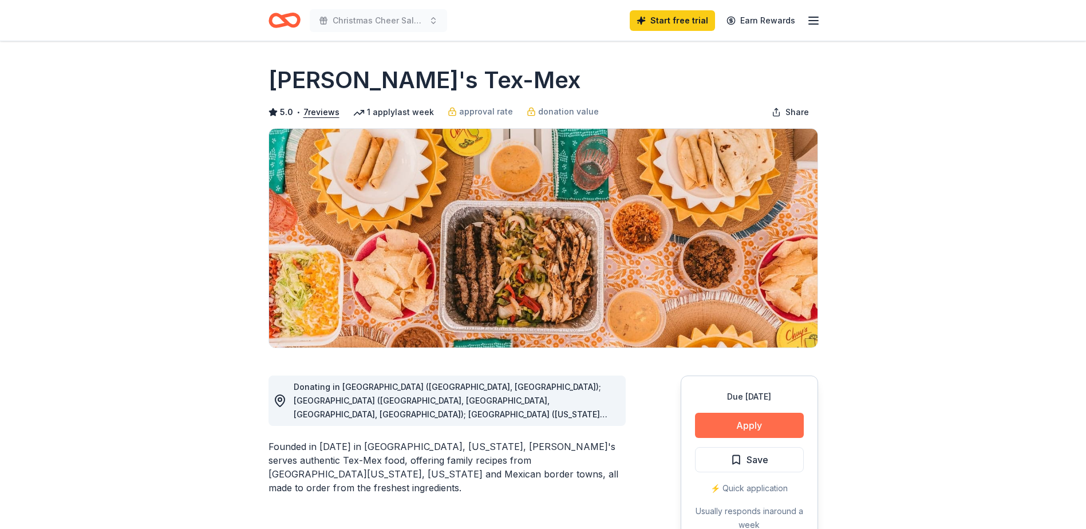
click at [745, 419] on button "Apply" at bounding box center [749, 425] width 109 height 25
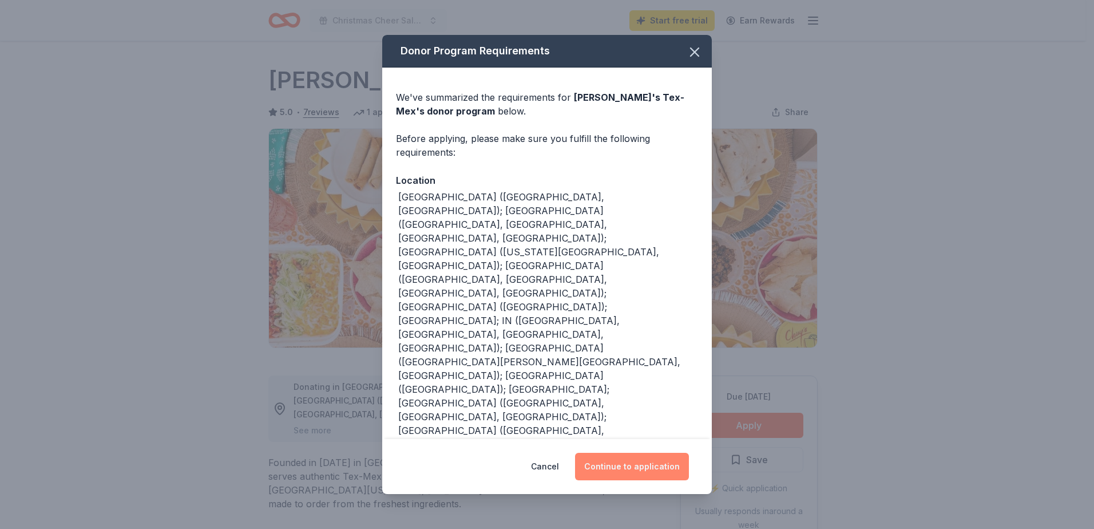
click at [659, 453] on button "Continue to application" at bounding box center [632, 466] width 114 height 27
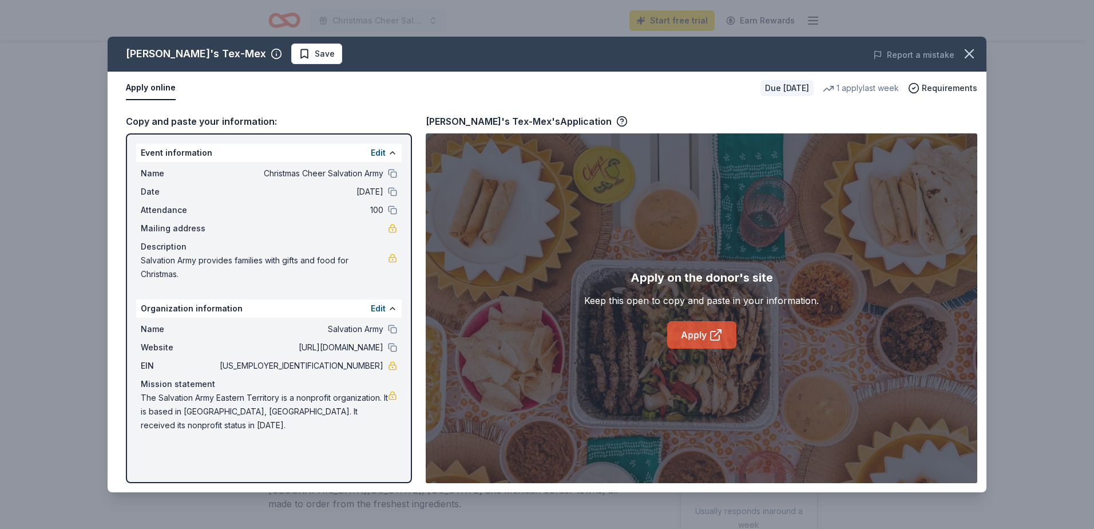
click at [694, 337] on link "Apply" at bounding box center [701, 334] width 69 height 27
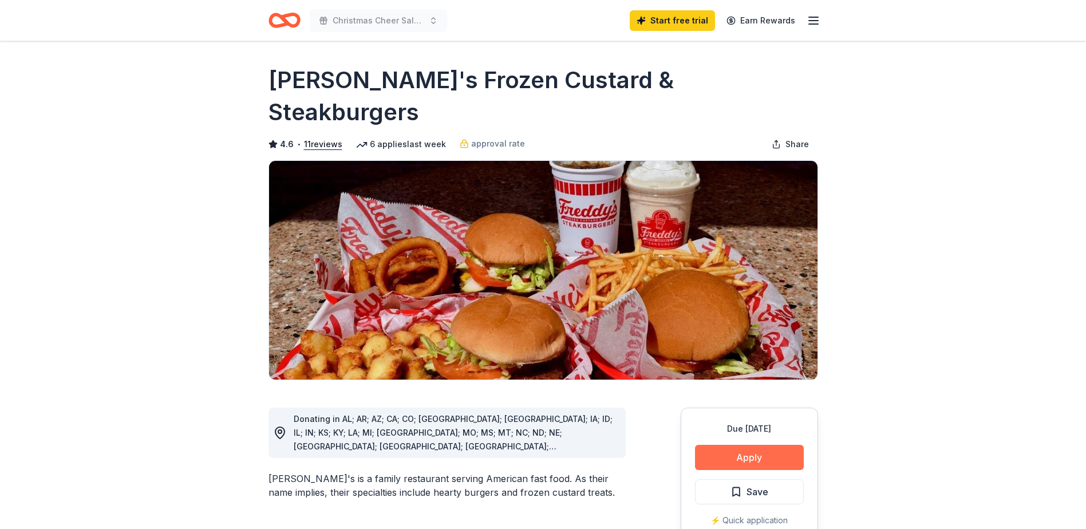
click at [745, 445] on button "Apply" at bounding box center [749, 457] width 109 height 25
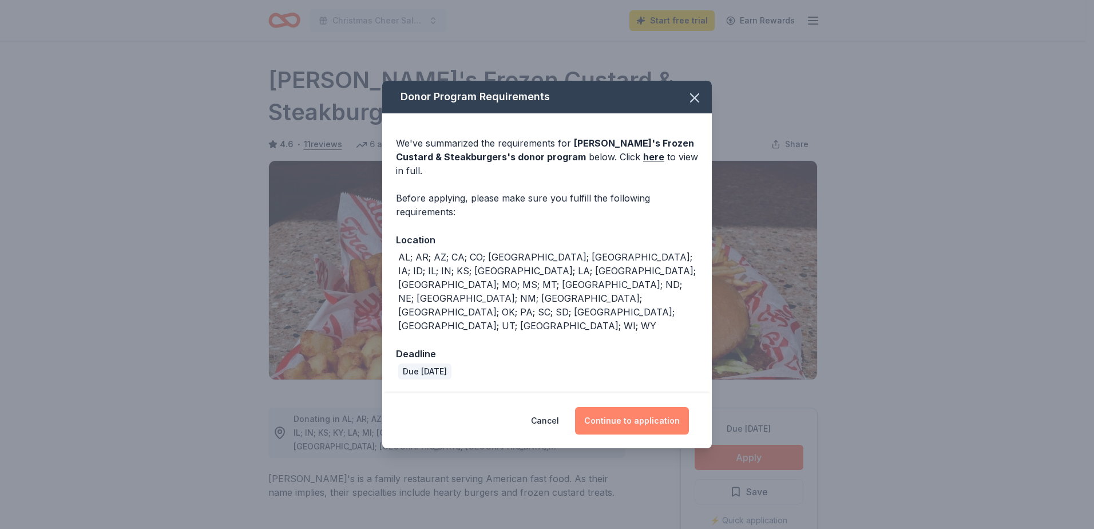
click at [616, 407] on button "Continue to application" at bounding box center [632, 420] width 114 height 27
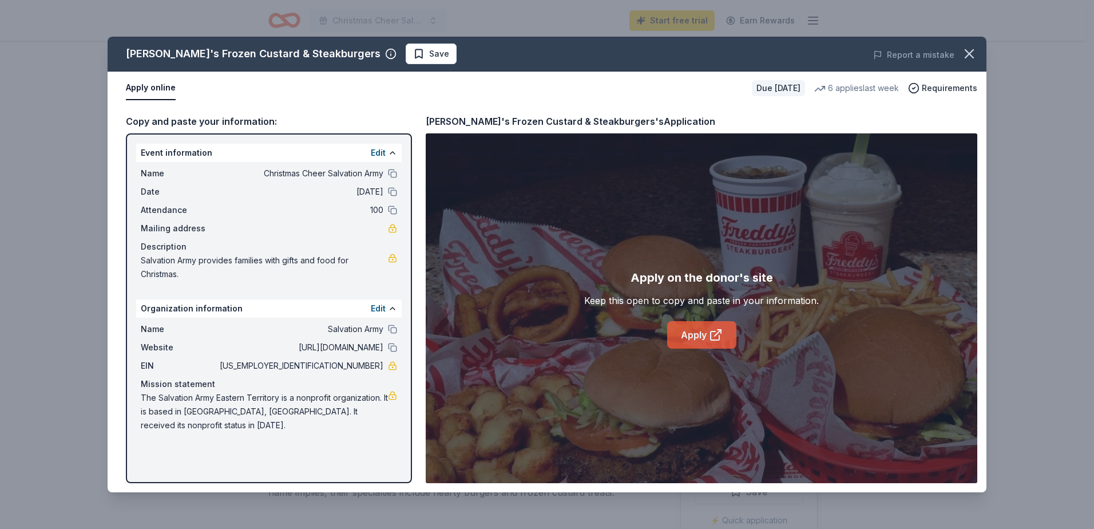
click at [681, 331] on link "Apply" at bounding box center [701, 334] width 69 height 27
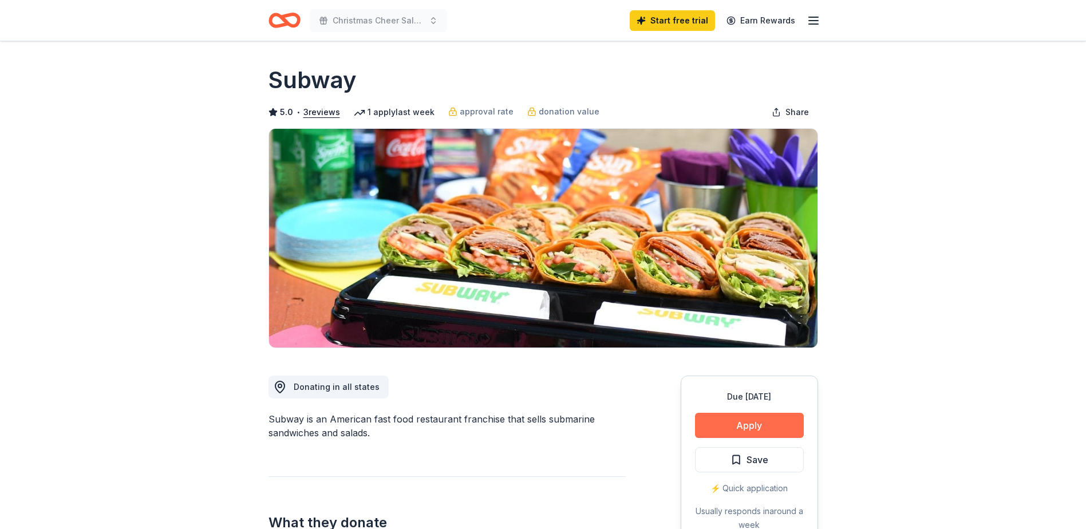
click at [747, 424] on button "Apply" at bounding box center [749, 425] width 109 height 25
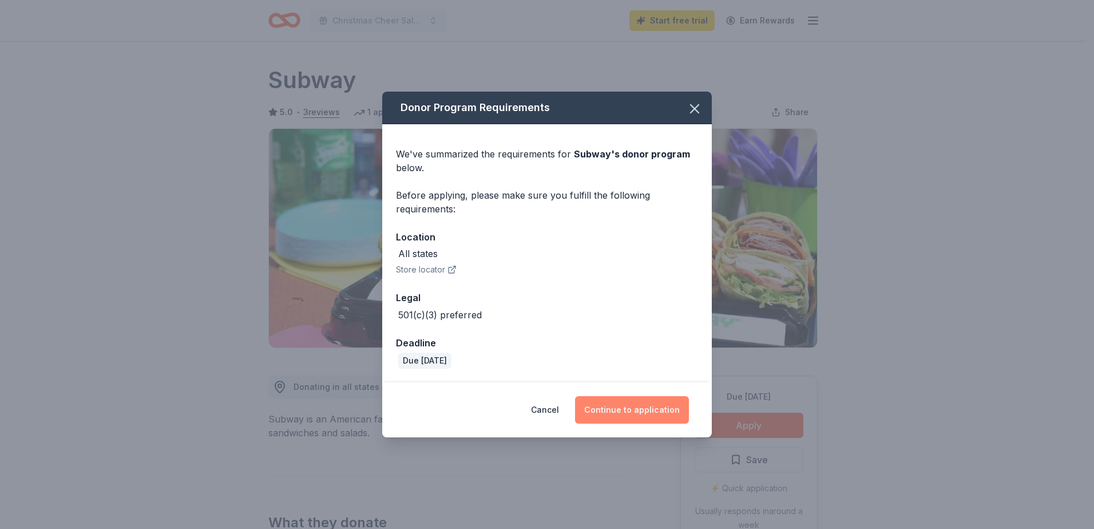
click at [619, 409] on button "Continue to application" at bounding box center [632, 409] width 114 height 27
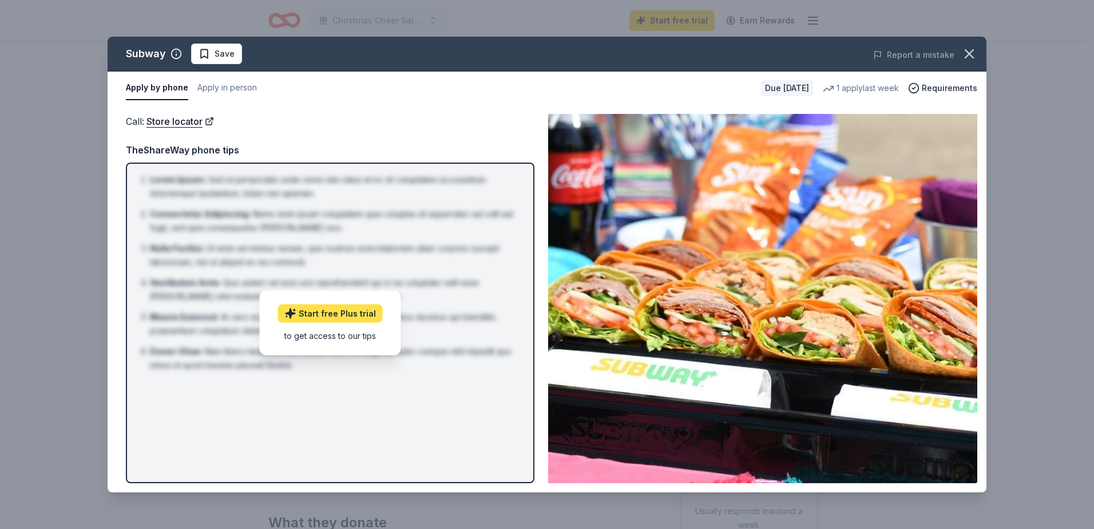
click at [343, 314] on link "Start free Plus trial" at bounding box center [330, 313] width 105 height 18
